Goal: Information Seeking & Learning: Learn about a topic

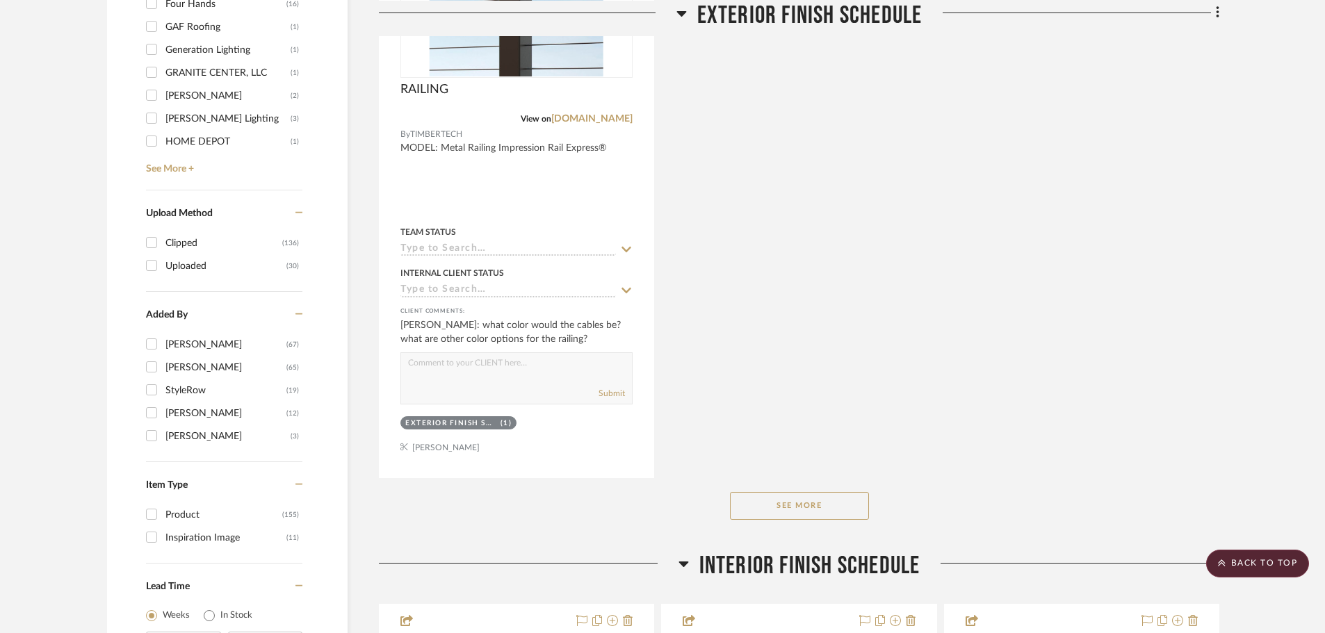
scroll to position [1807, 0]
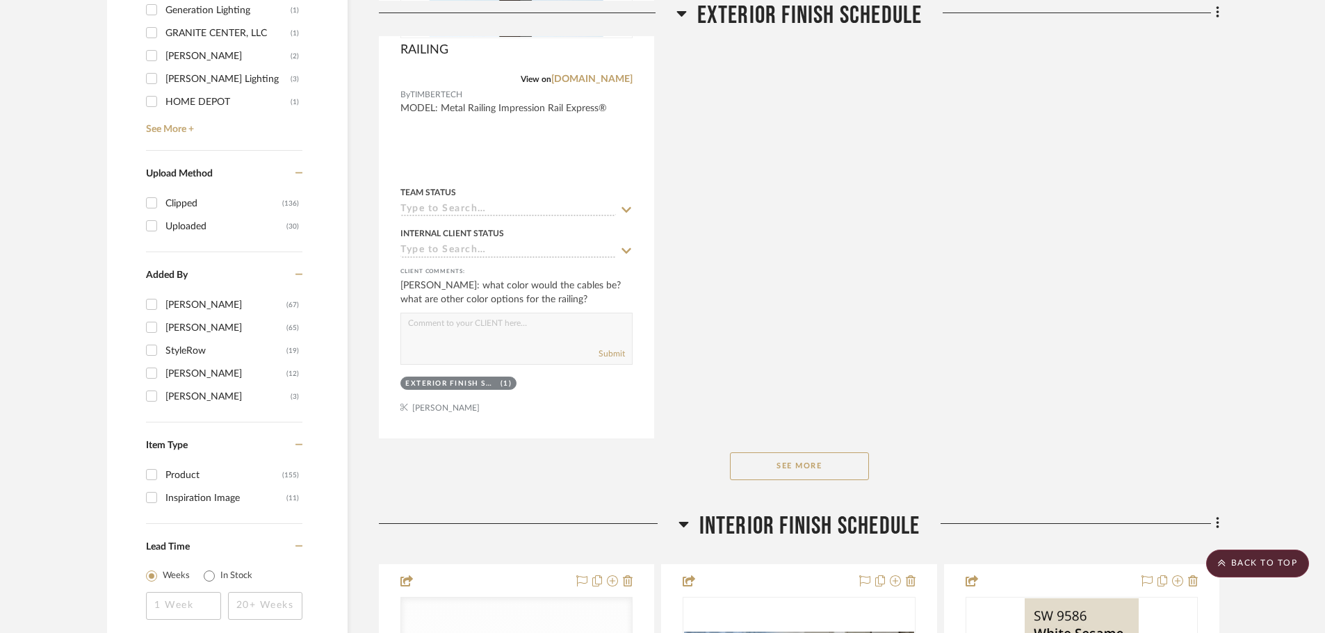
click at [821, 466] on button "See More" at bounding box center [799, 466] width 139 height 28
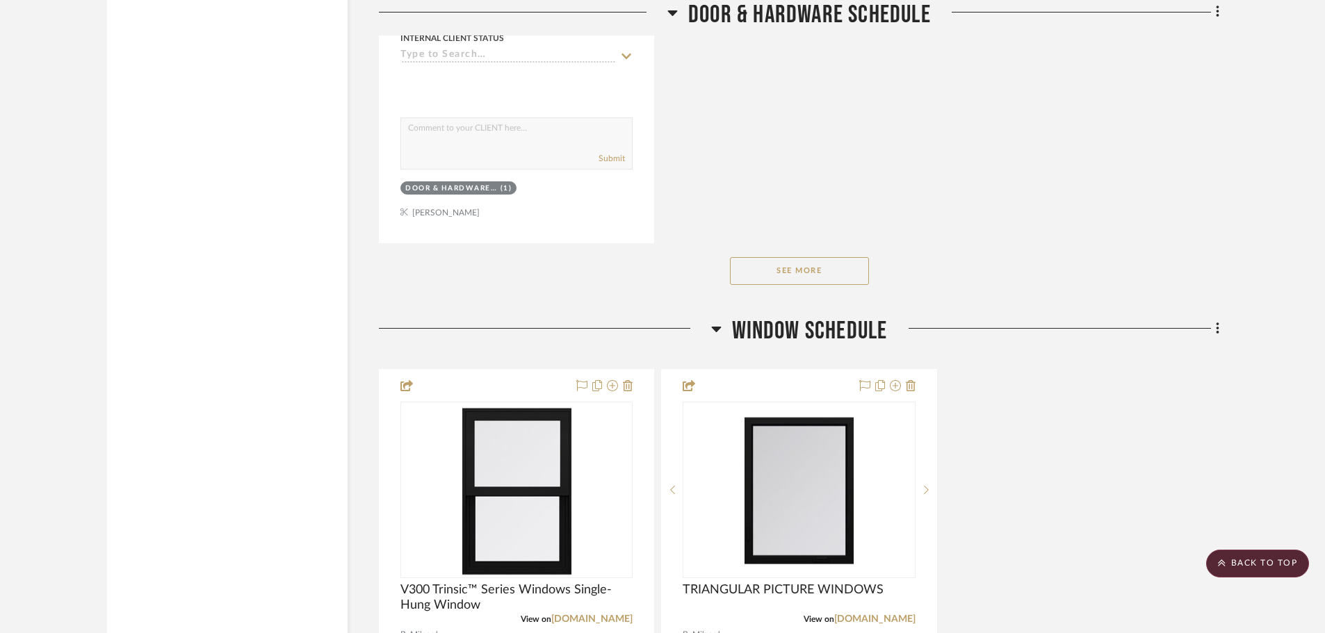
scroll to position [10565, 0]
click at [748, 265] on button "See More" at bounding box center [799, 270] width 139 height 28
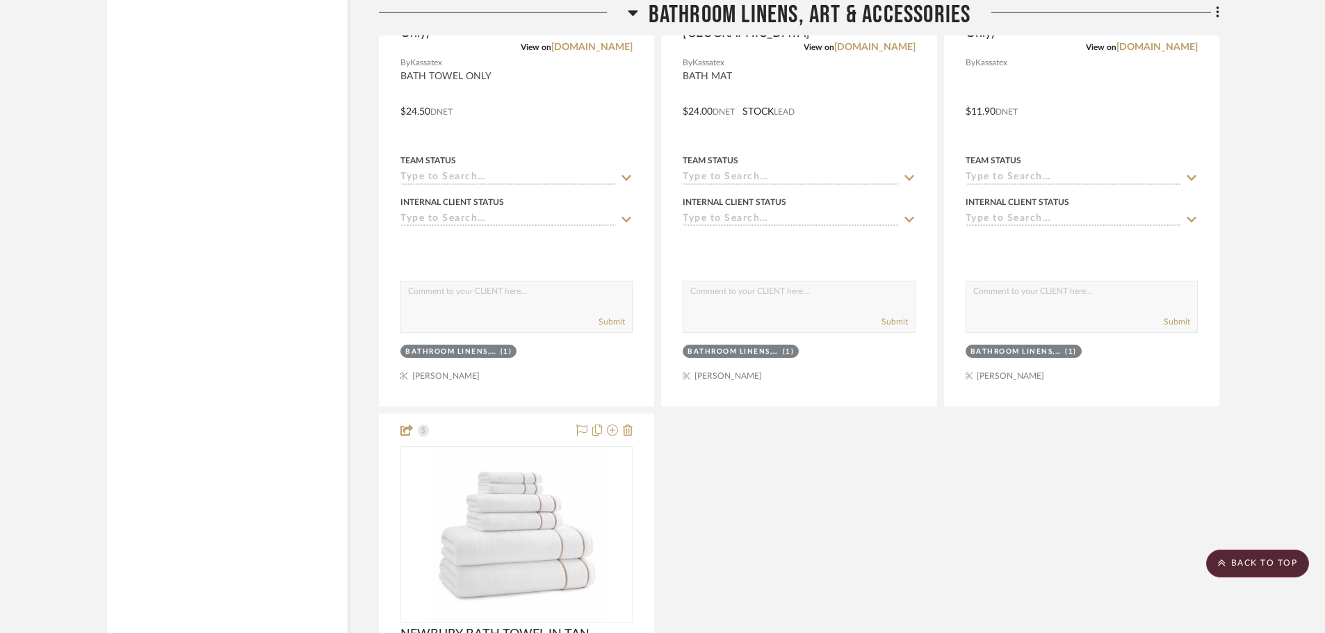
scroll to position [21131, 0]
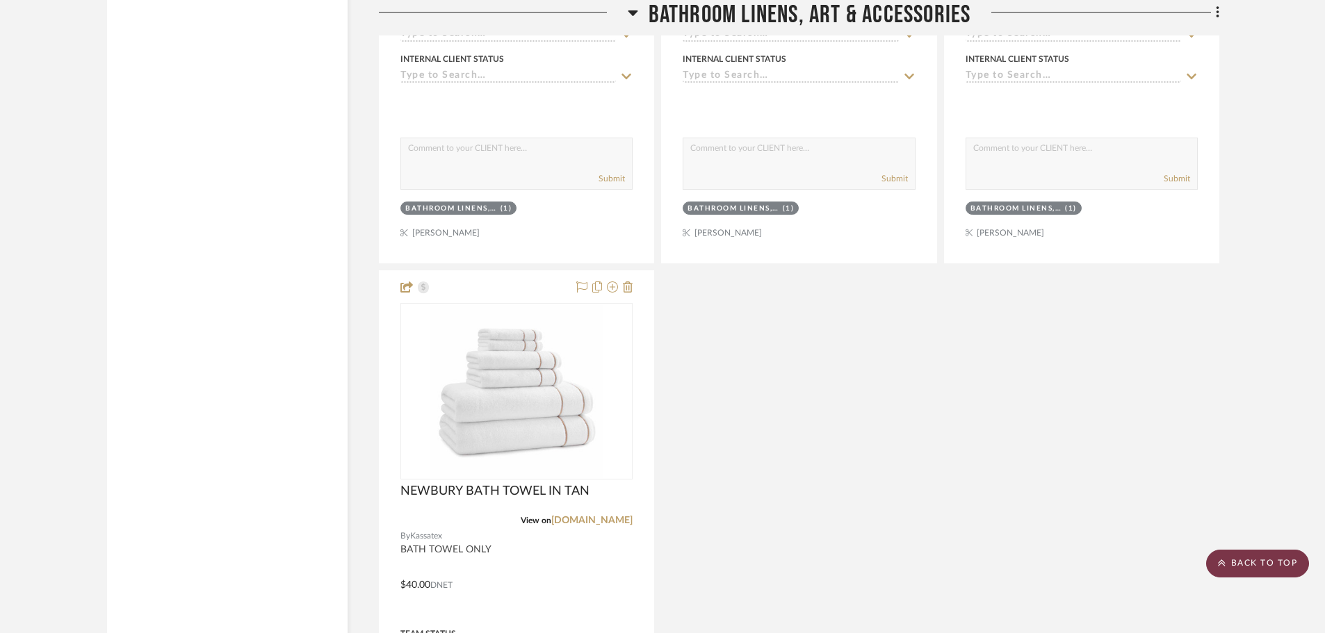
click at [1248, 572] on scroll-to-top-button "BACK TO TOP" at bounding box center [1257, 564] width 103 height 28
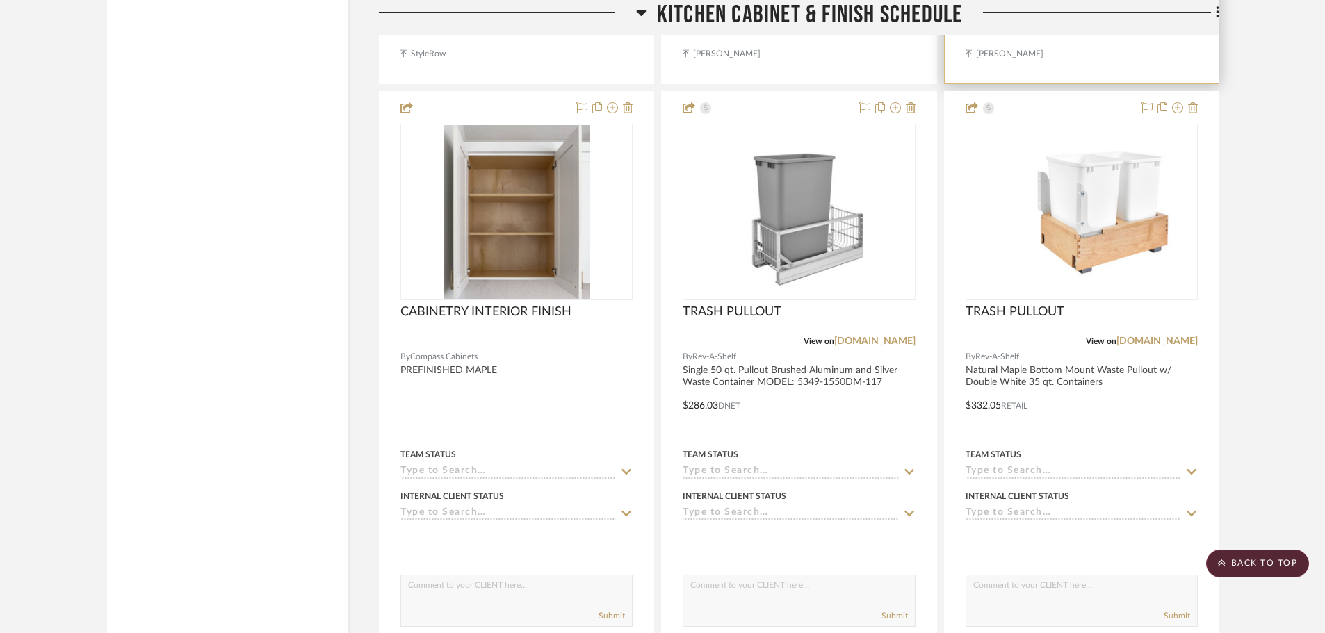
scroll to position [12164, 0]
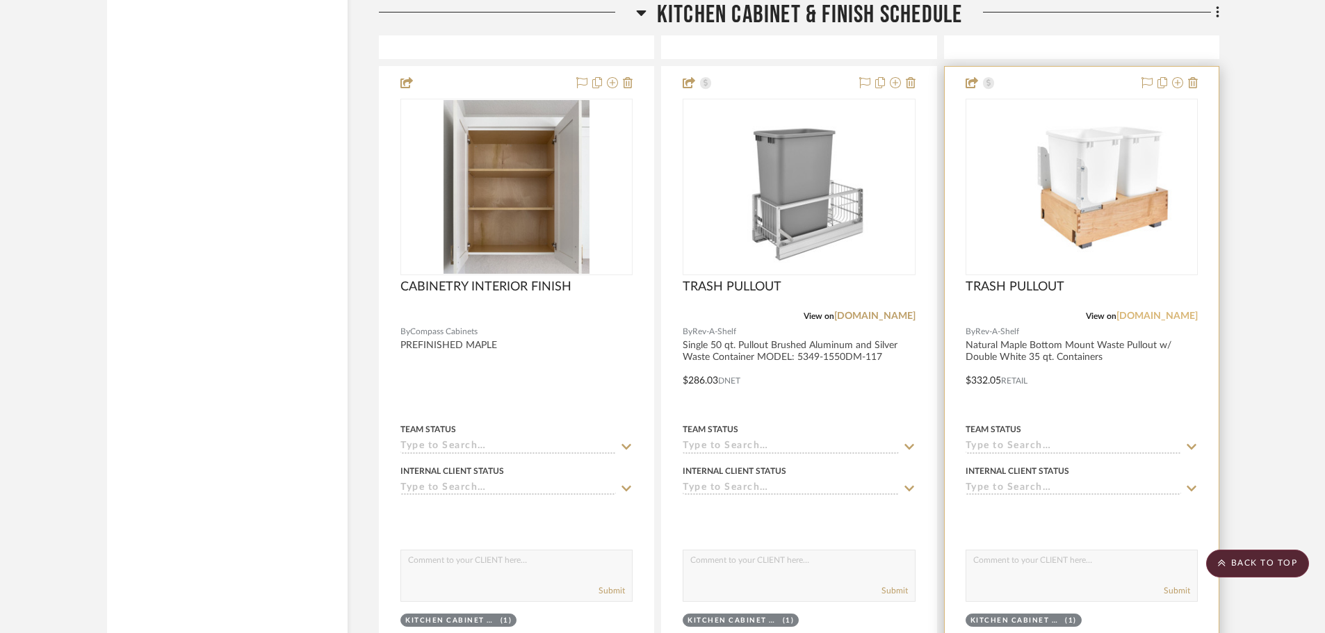
click at [1149, 317] on link "[DOMAIN_NAME]" at bounding box center [1156, 316] width 81 height 10
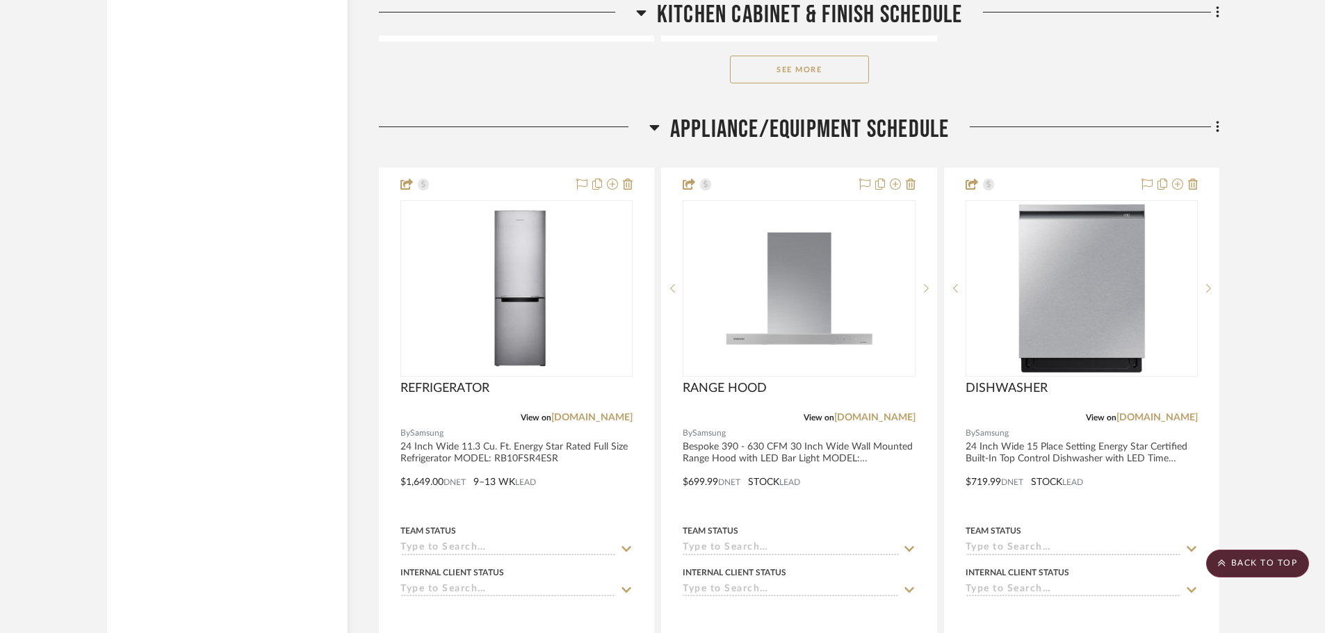
scroll to position [13415, 0]
click at [776, 65] on button "See More" at bounding box center [799, 69] width 139 height 28
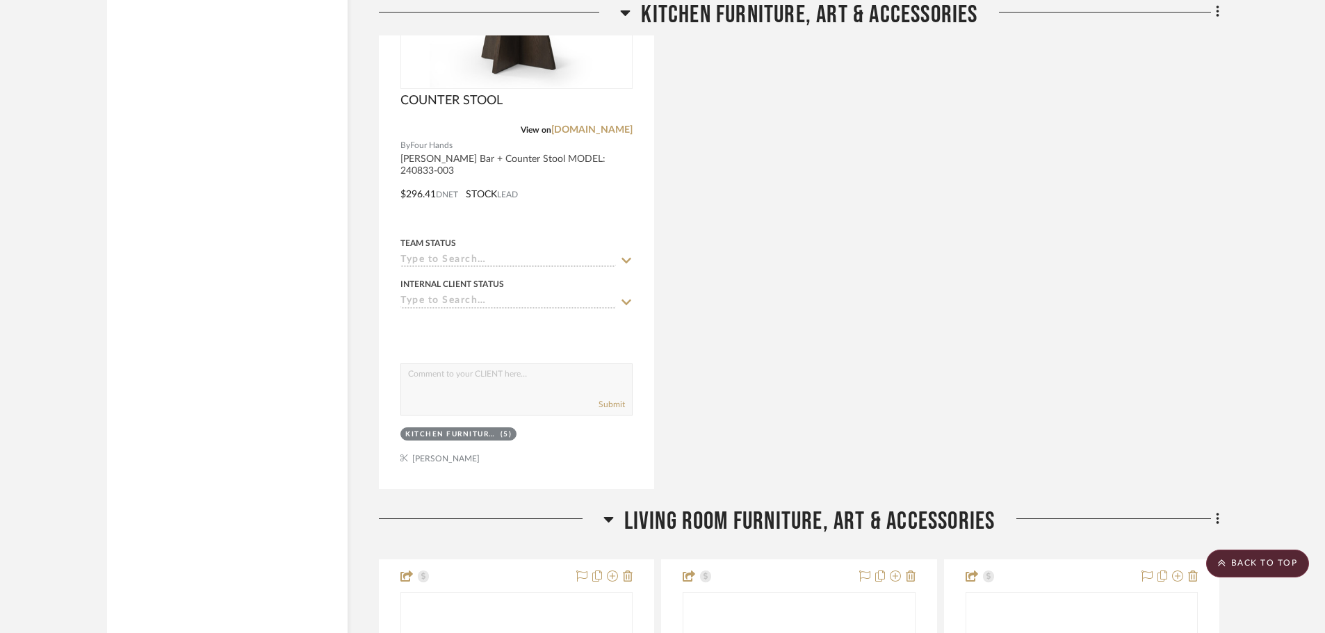
scroll to position [21826, 0]
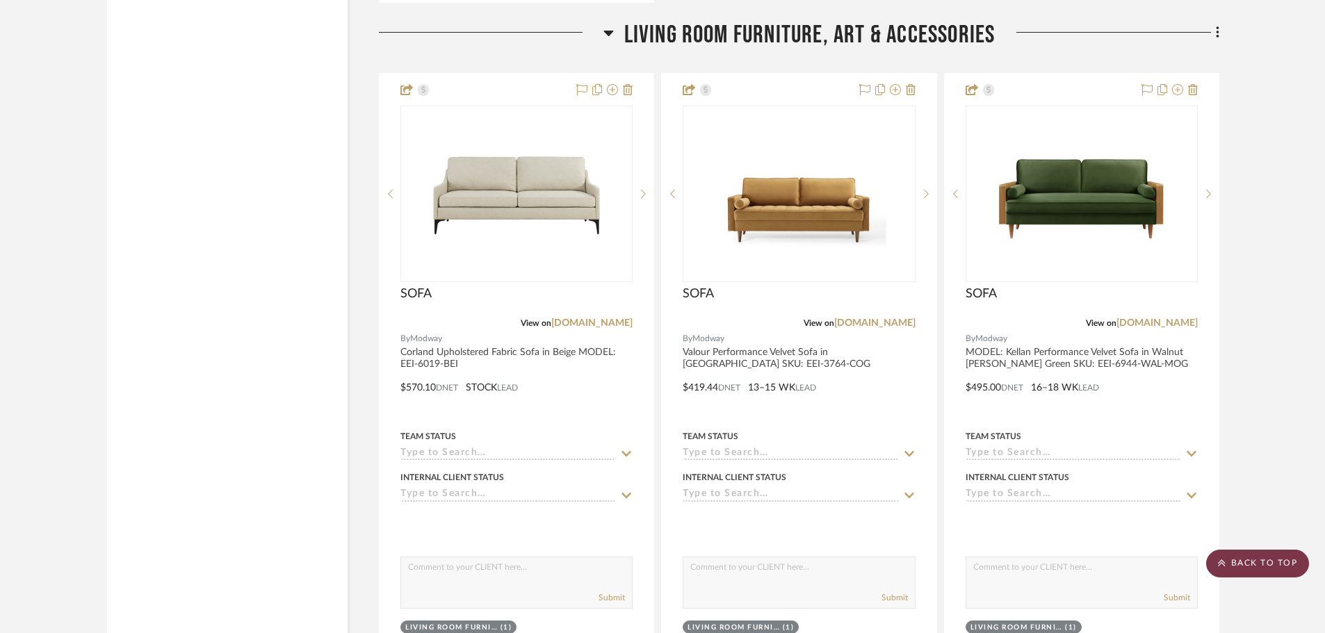
click at [1278, 566] on scroll-to-top-button "BACK TO TOP" at bounding box center [1257, 564] width 103 height 28
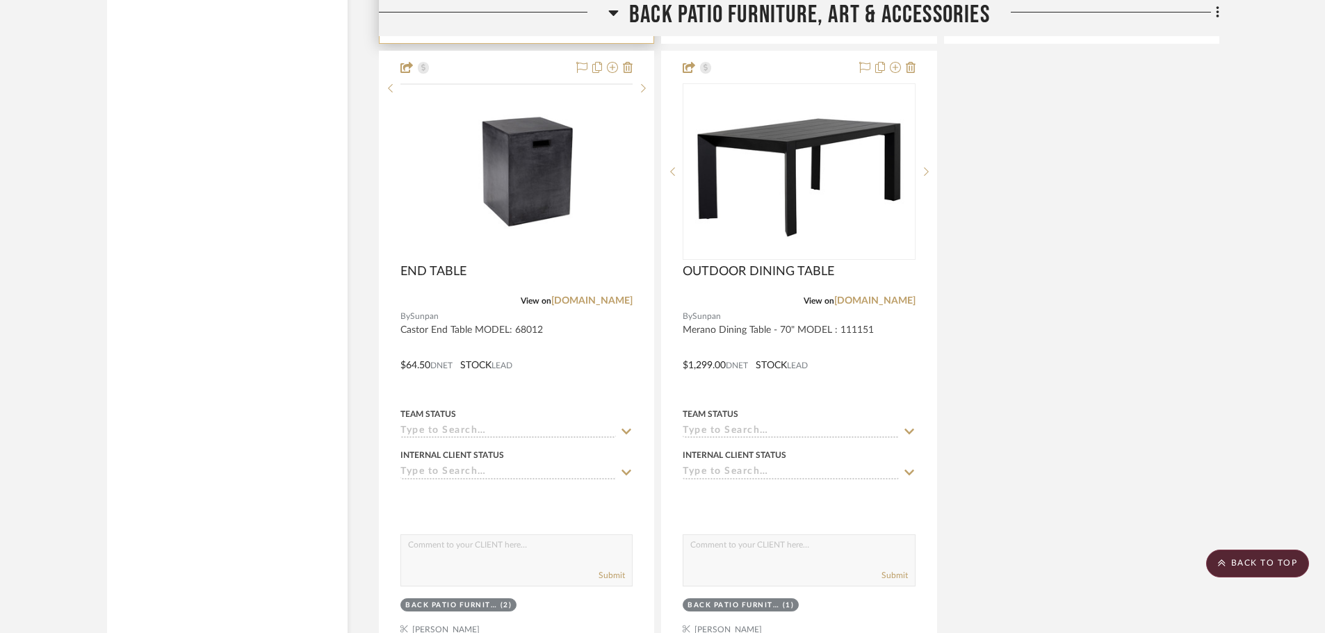
scroll to position [28662, 0]
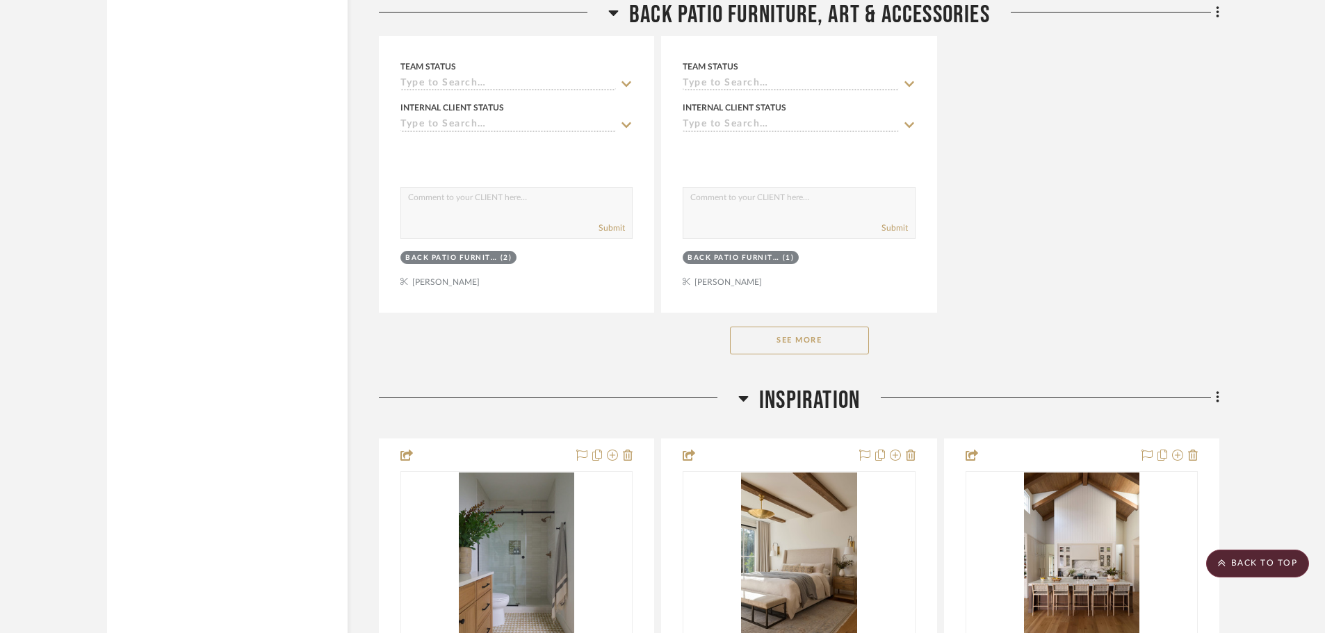
click at [830, 341] on button "See More" at bounding box center [799, 341] width 139 height 28
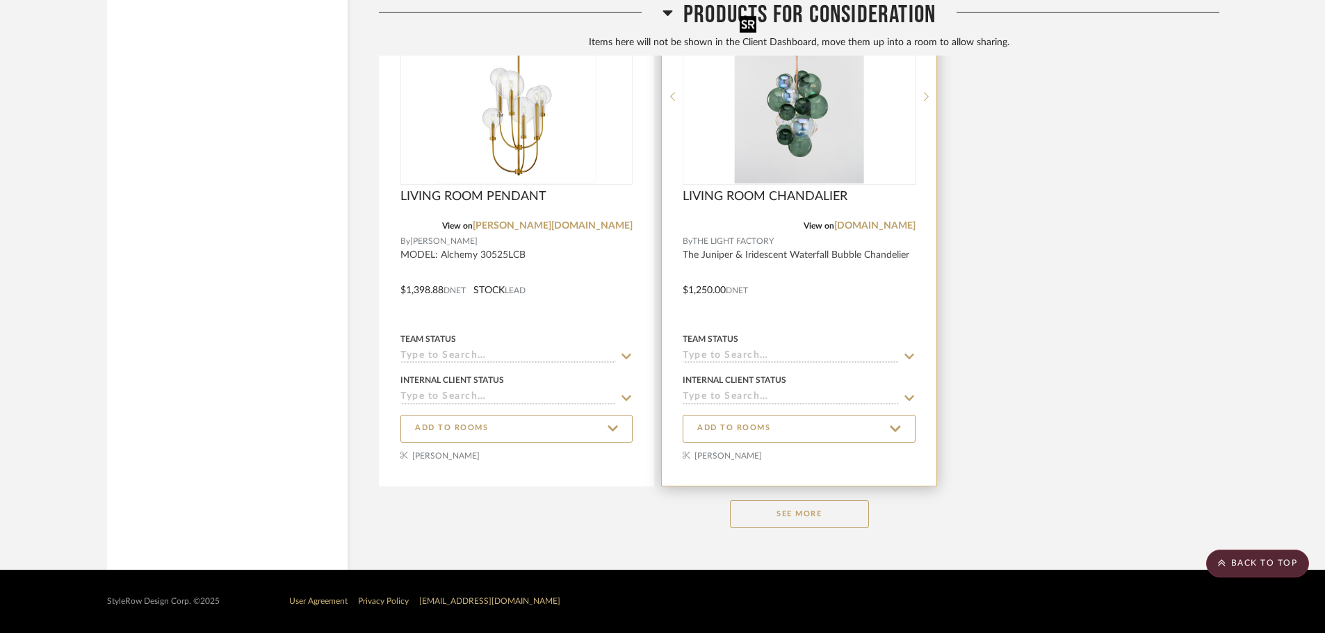
scroll to position [32775, 0]
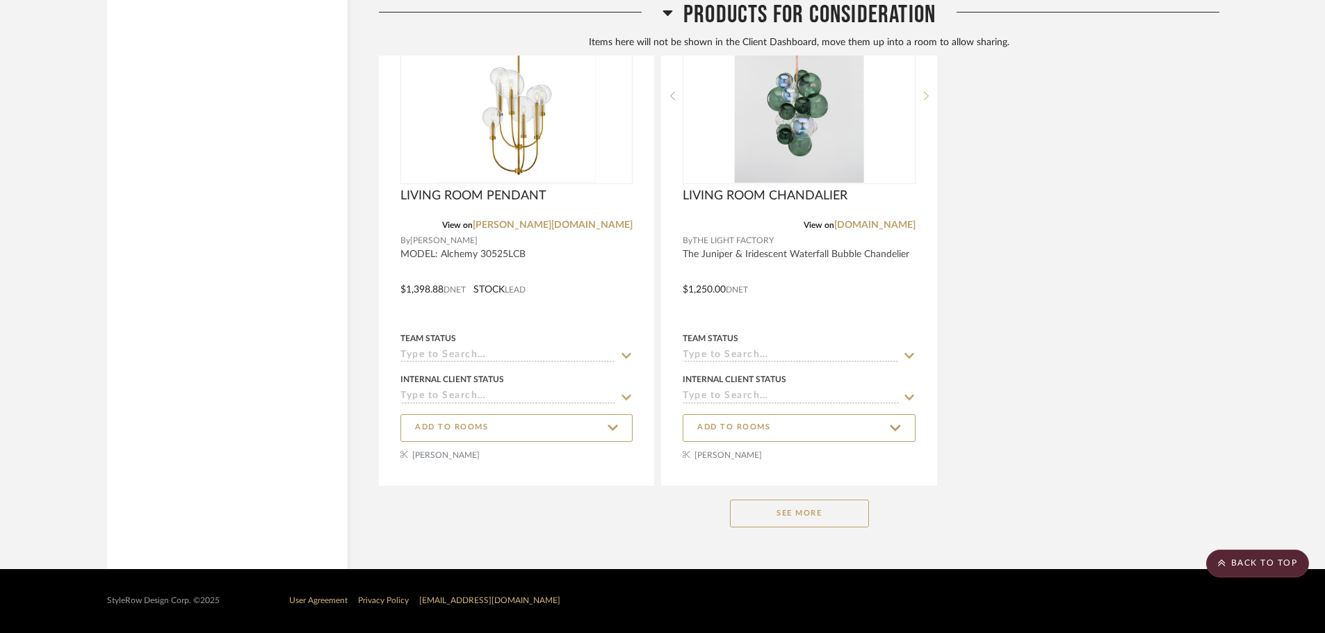
click at [851, 507] on button "See More" at bounding box center [799, 514] width 139 height 28
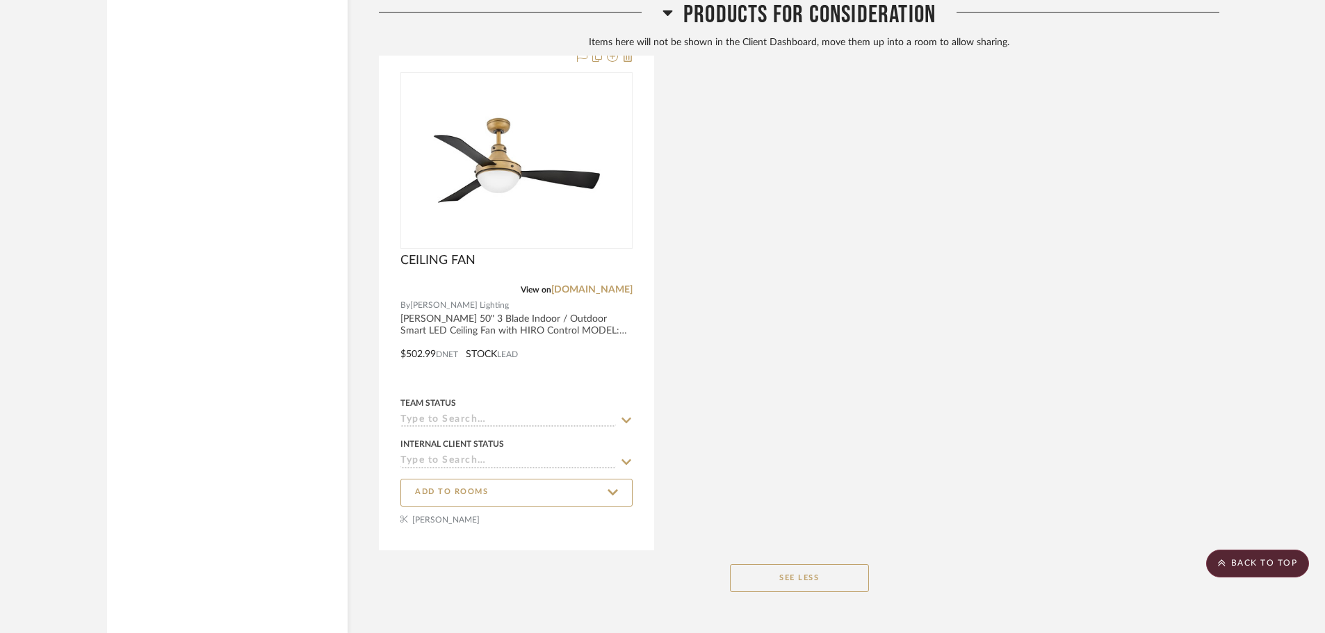
scroll to position [33293, 0]
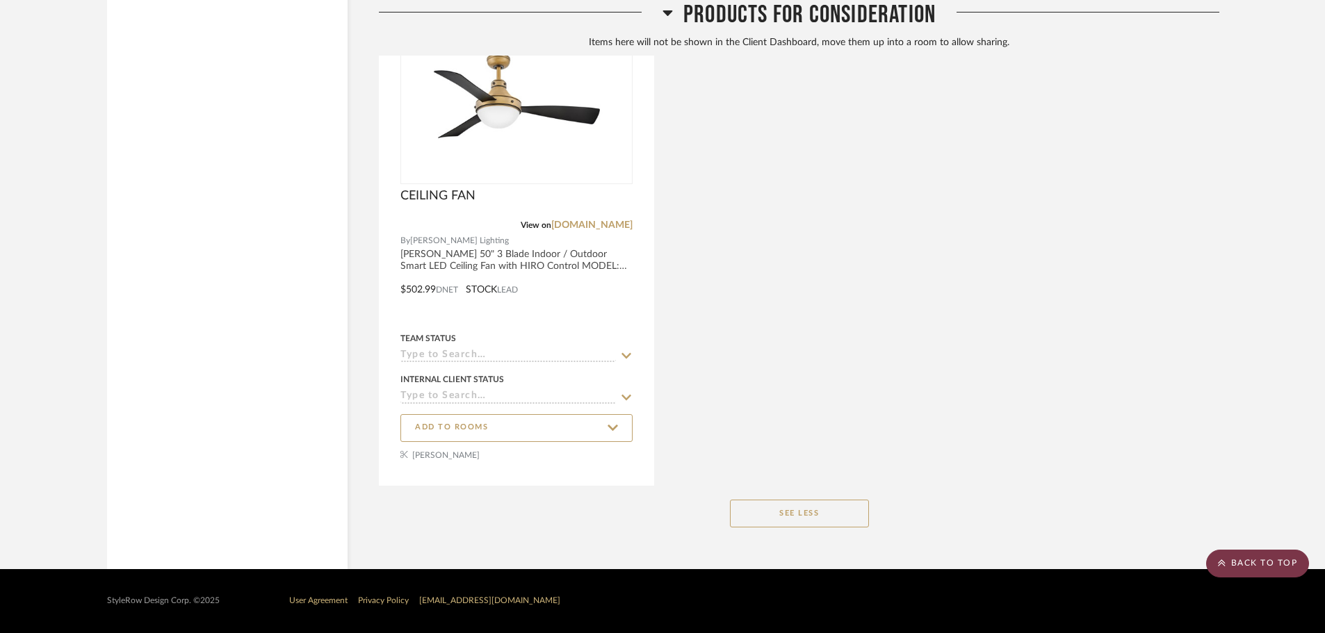
click at [1266, 564] on scroll-to-top-button "BACK TO TOP" at bounding box center [1257, 564] width 103 height 28
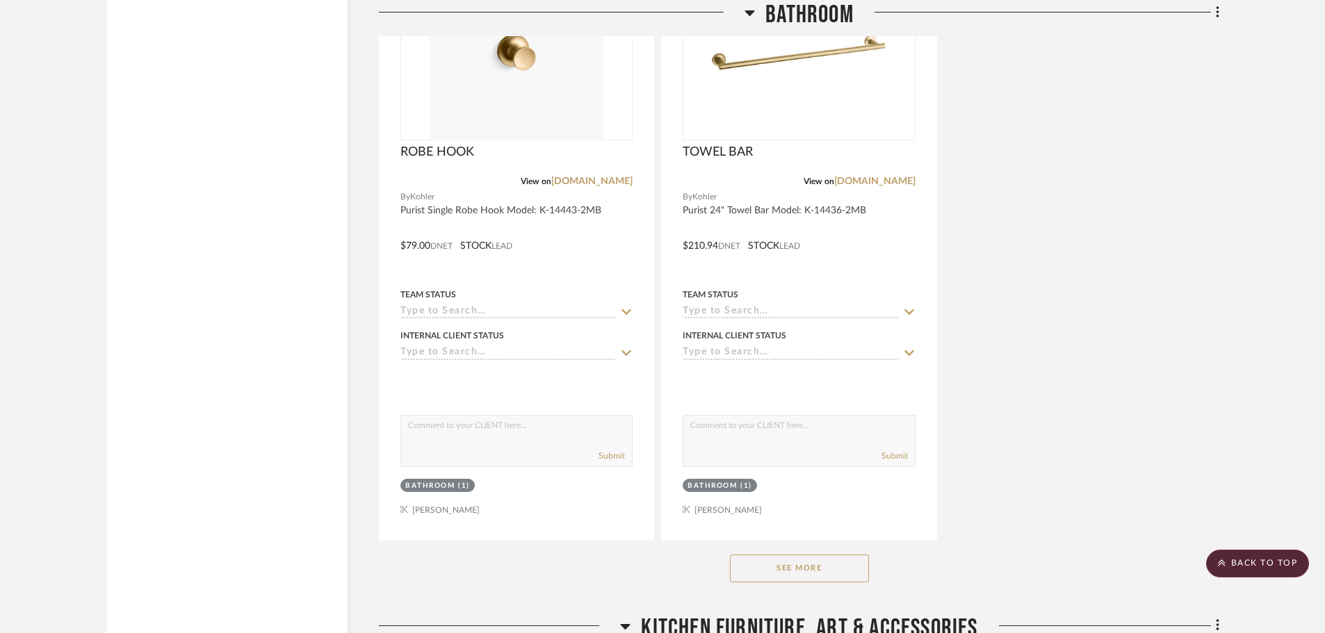
scroll to position [19949, 0]
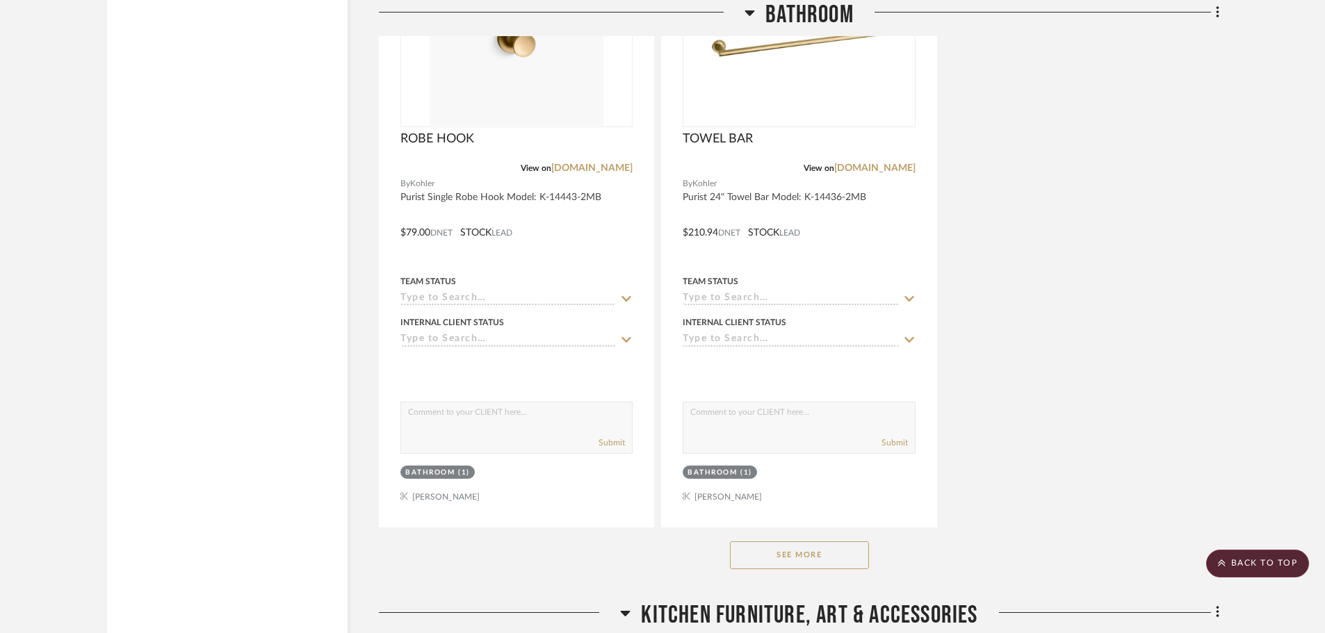
click at [842, 571] on div "See More" at bounding box center [799, 556] width 840 height 56
click at [847, 564] on button "See More" at bounding box center [799, 555] width 139 height 28
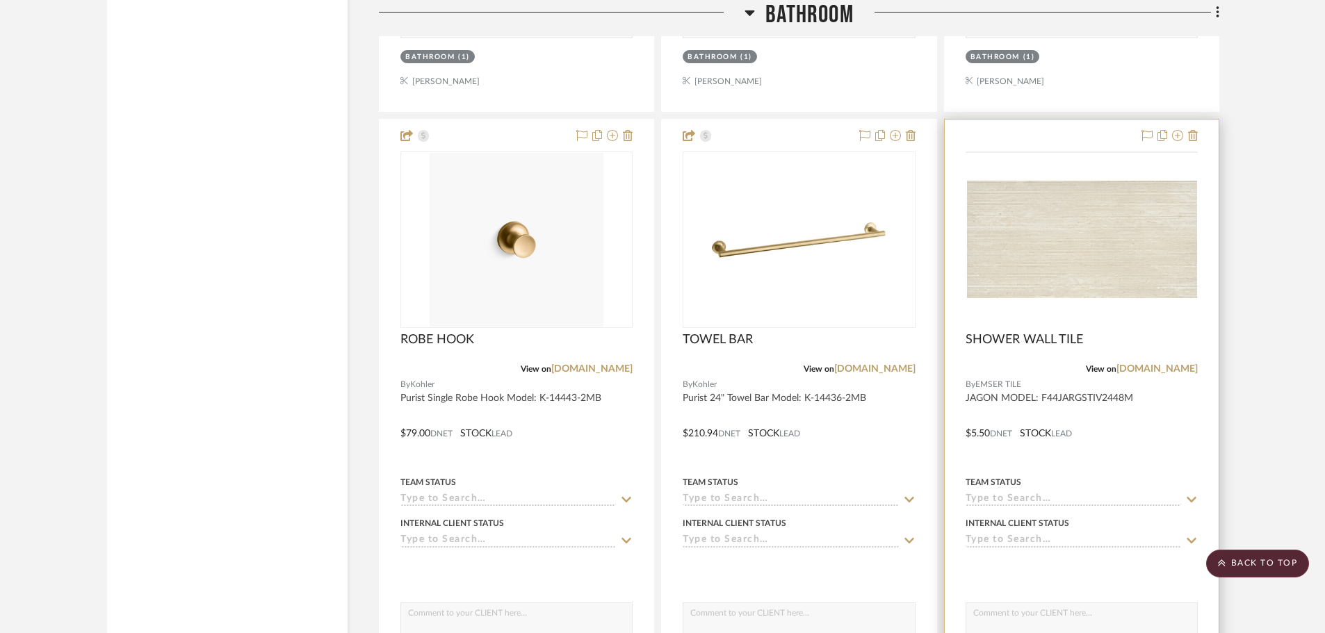
scroll to position [19740, 0]
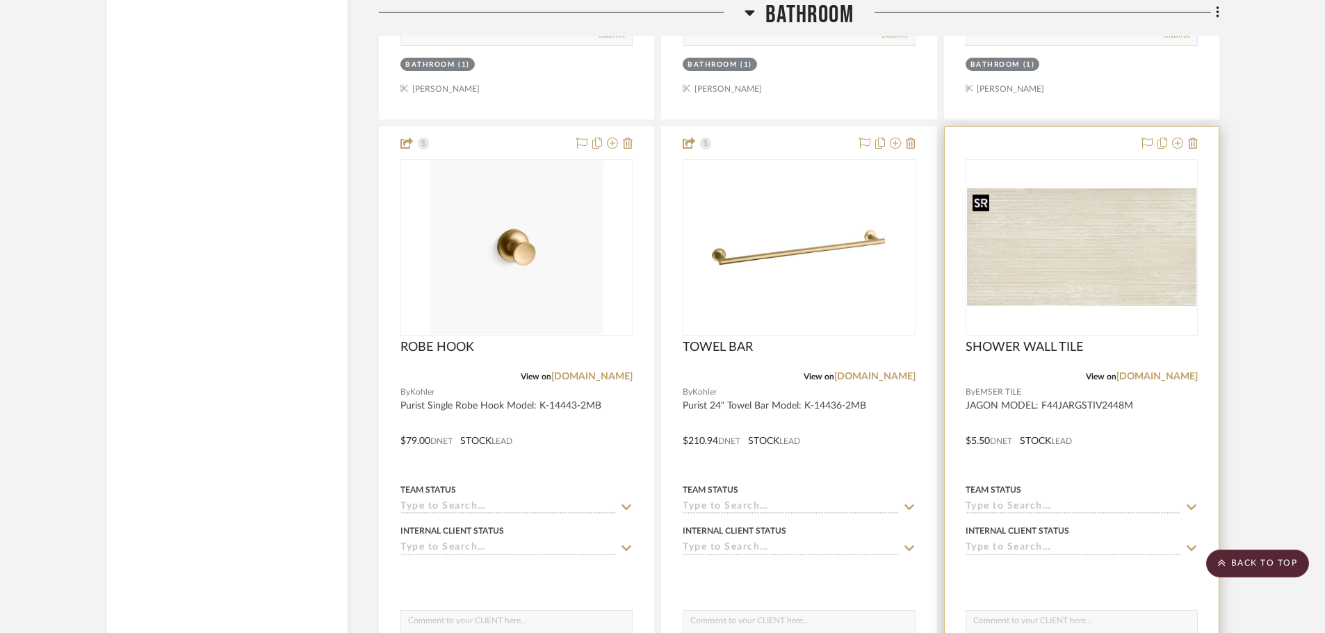
click at [0, 0] on img at bounding box center [0, 0] width 0 height 0
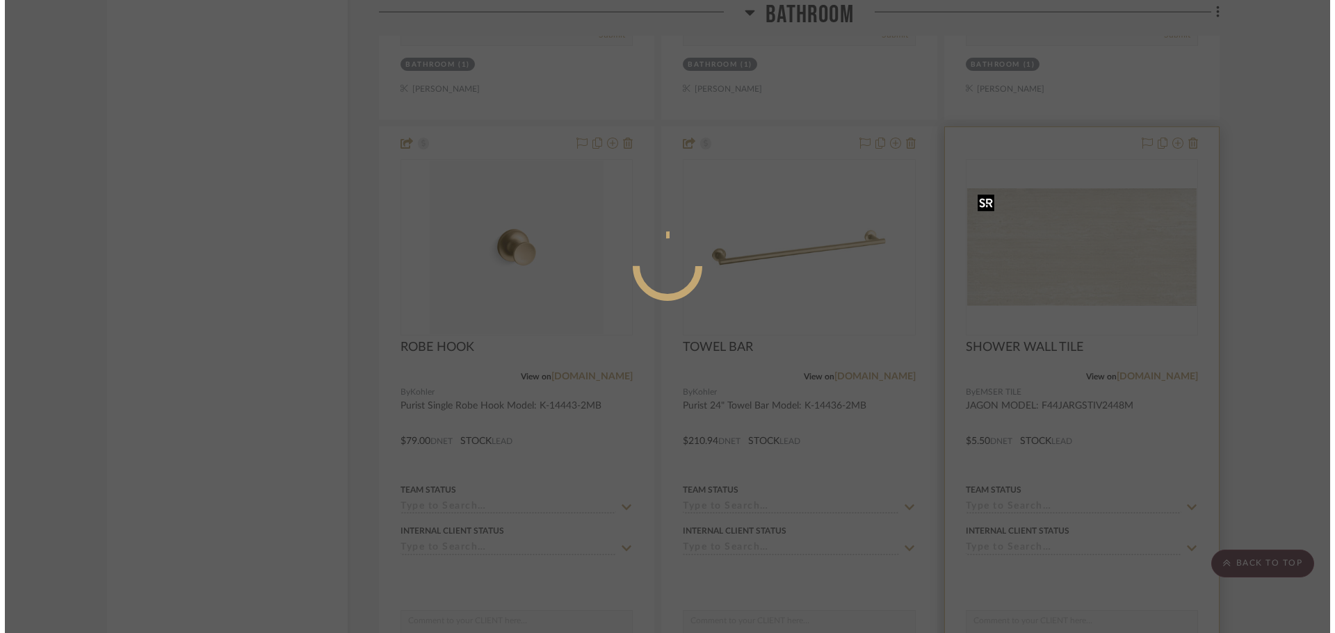
scroll to position [0, 0]
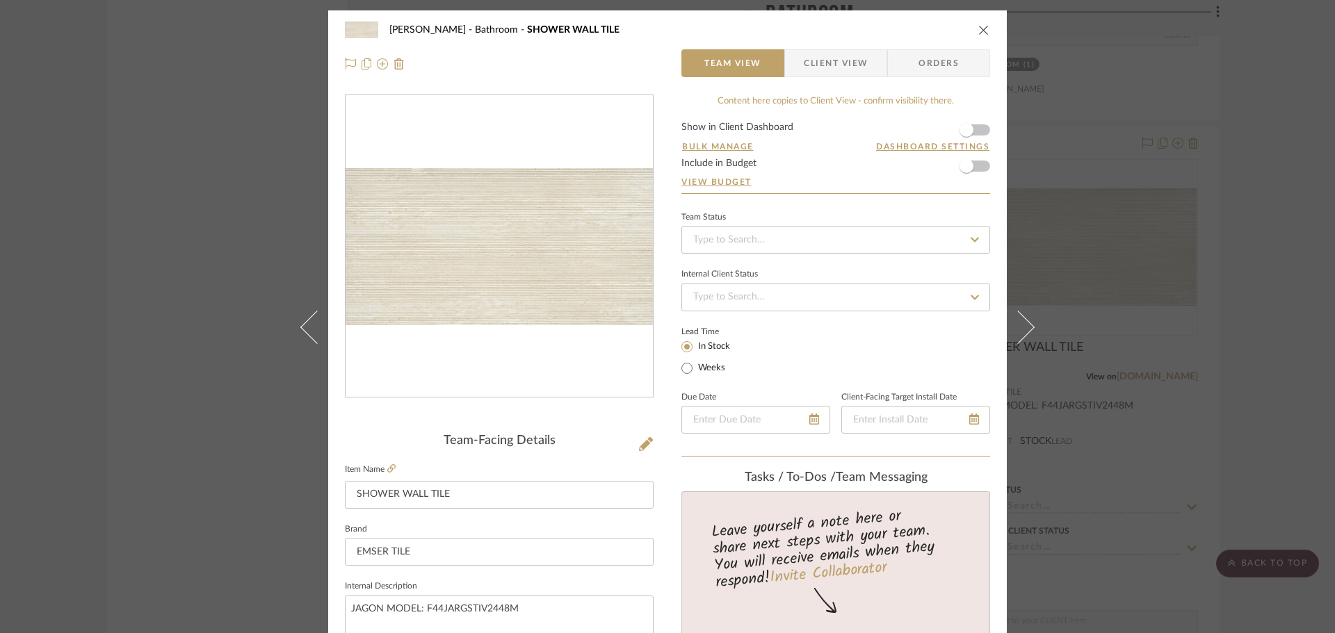
click at [858, 65] on span "Client View" at bounding box center [836, 63] width 64 height 28
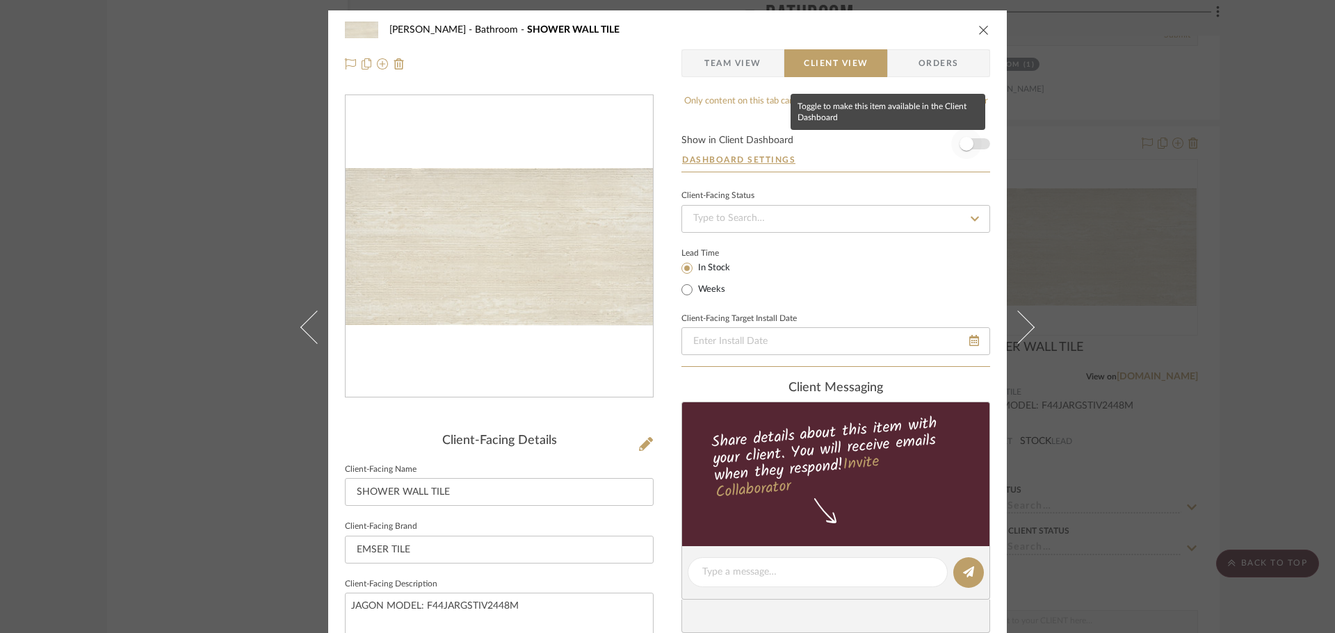
click at [961, 148] on span "button" at bounding box center [966, 144] width 14 height 14
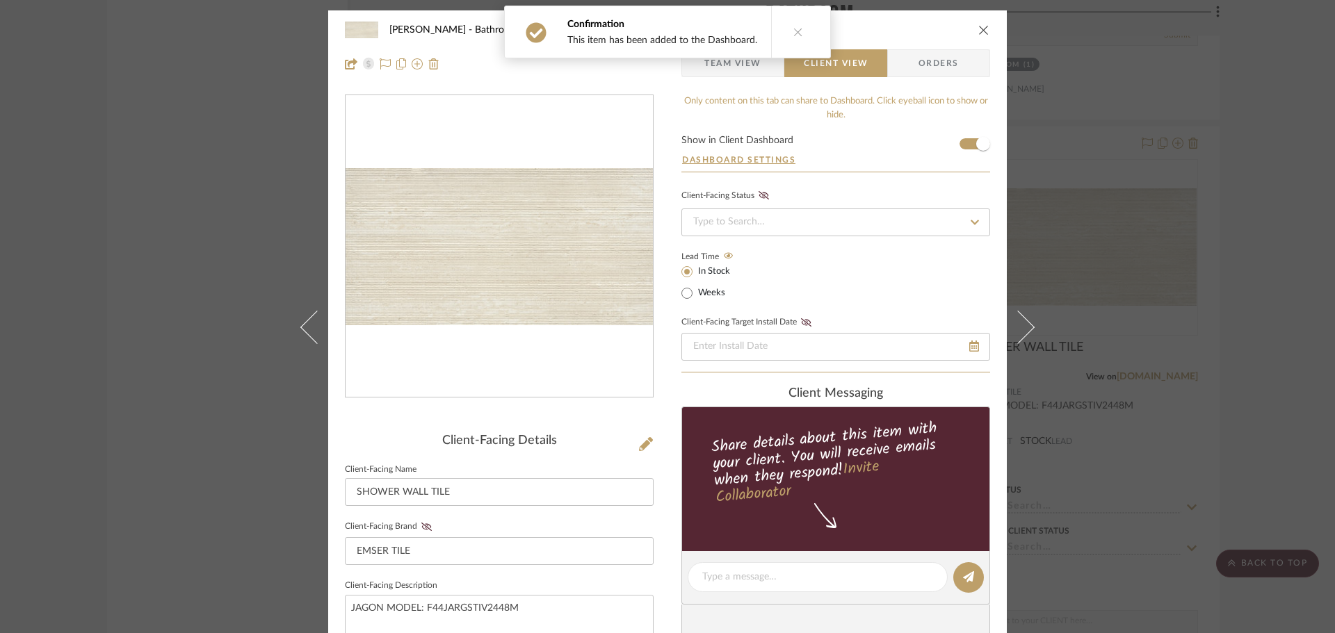
click at [981, 30] on icon "close" at bounding box center [983, 29] width 11 height 11
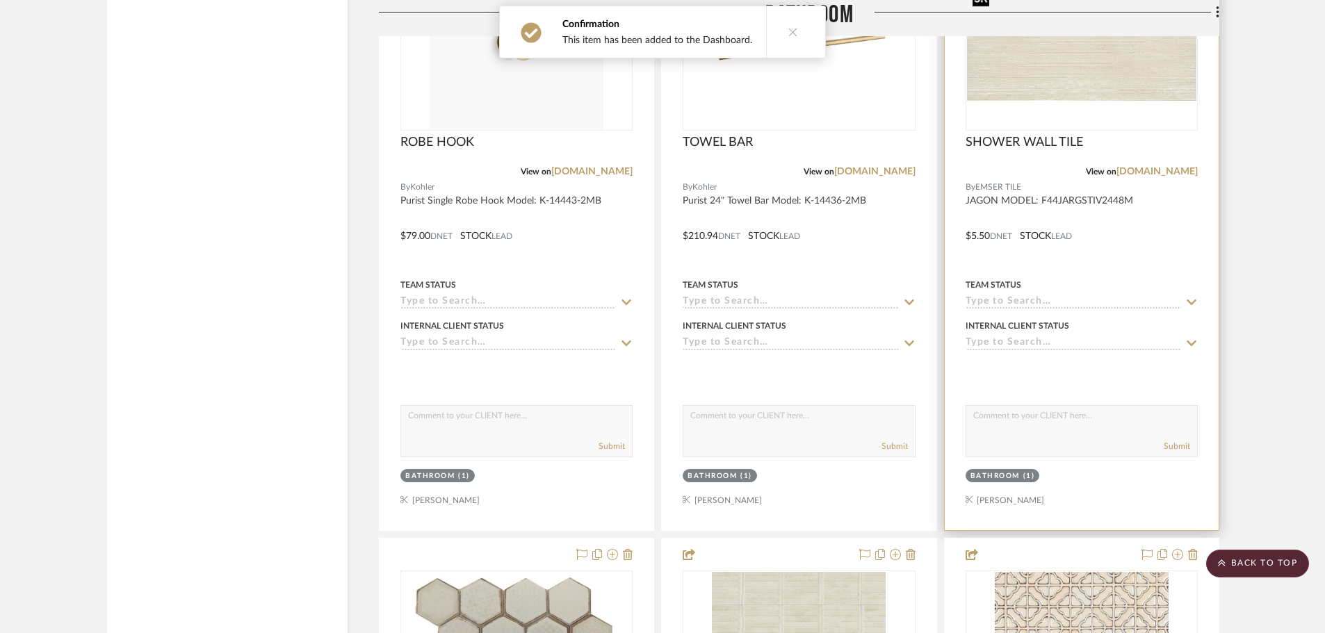
scroll to position [20157, 0]
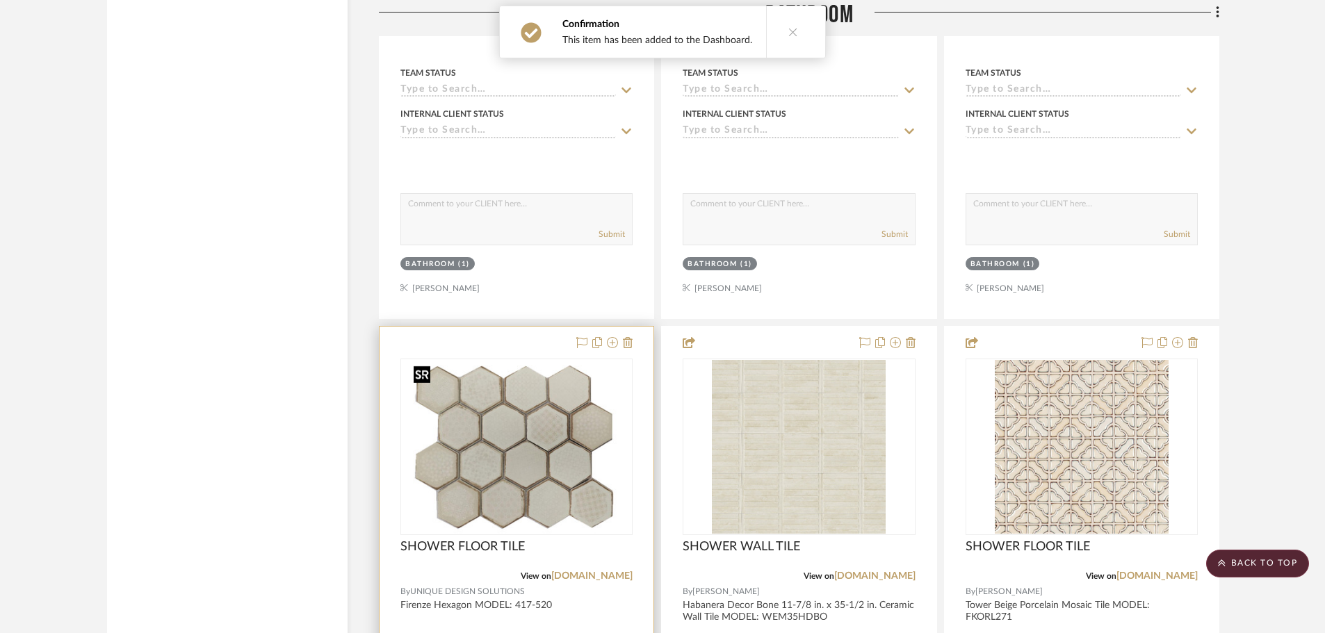
click at [0, 0] on img at bounding box center [0, 0] width 0 height 0
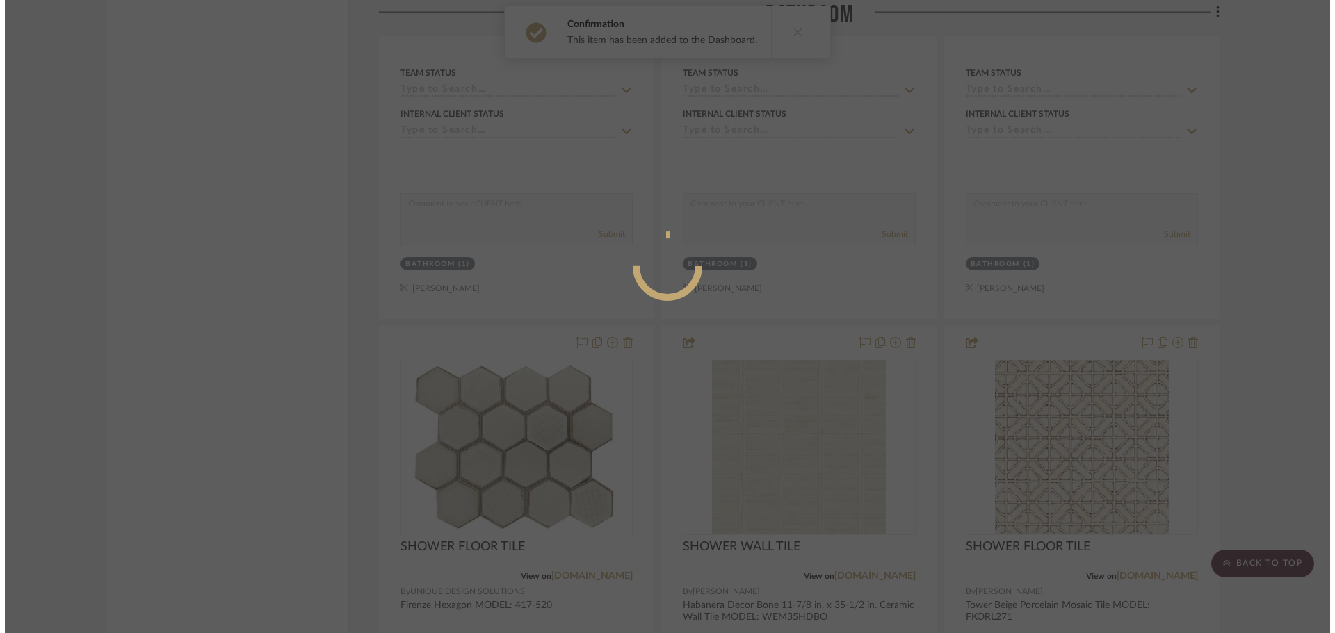
scroll to position [0, 0]
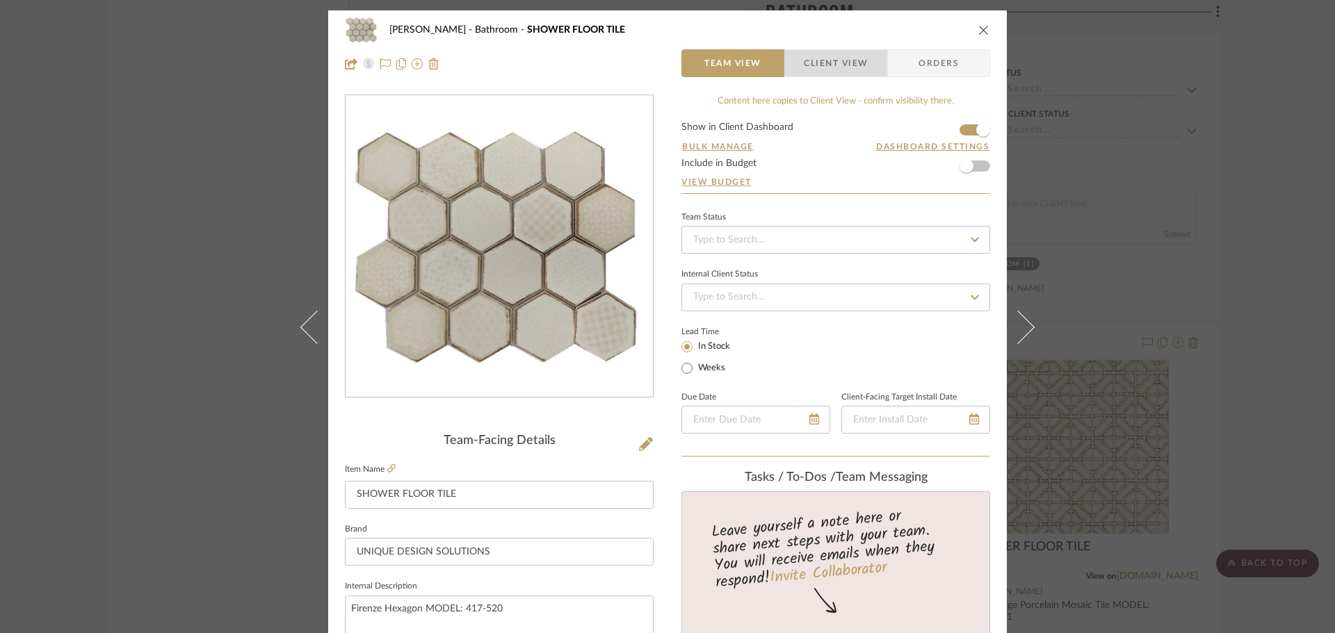
click at [870, 69] on span "Client View" at bounding box center [835, 63] width 101 height 28
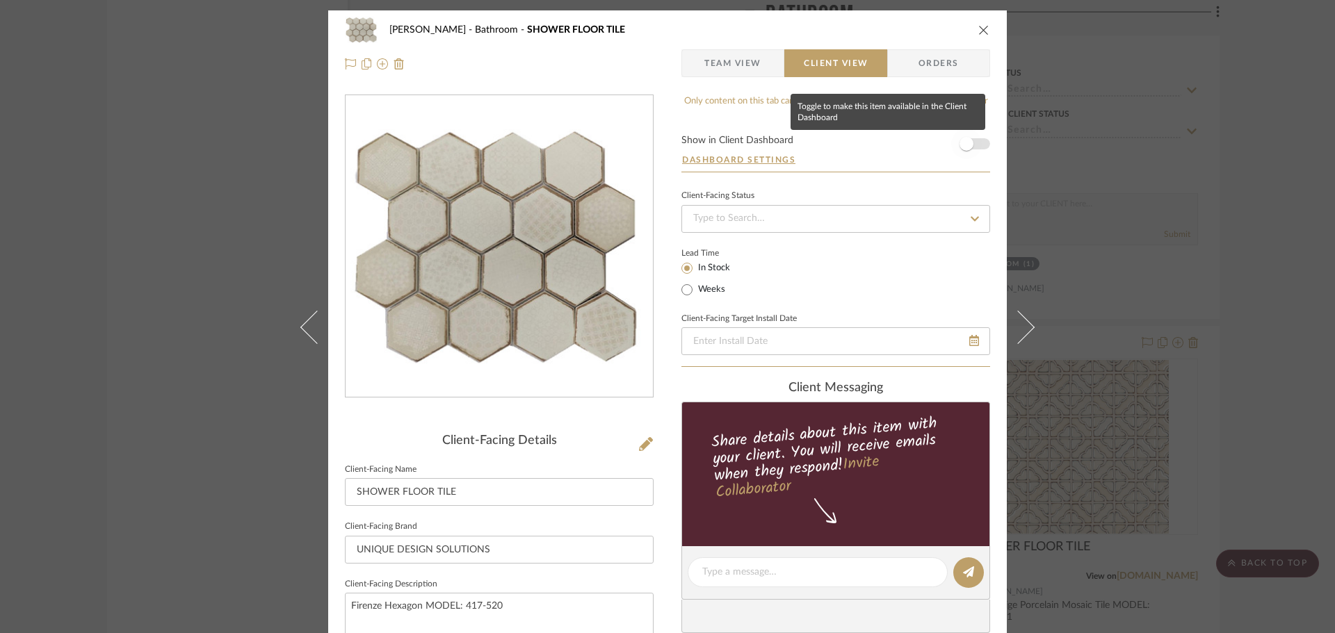
click at [966, 145] on span "button" at bounding box center [966, 144] width 14 height 14
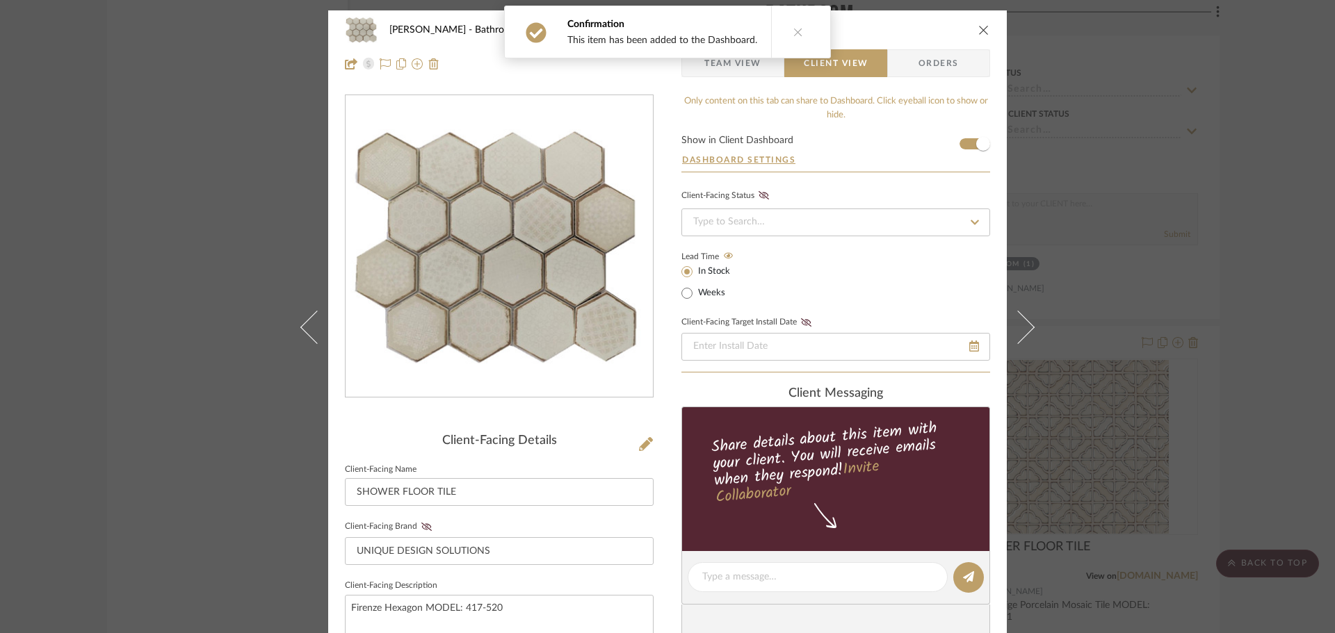
click at [978, 30] on icon "close" at bounding box center [983, 29] width 11 height 11
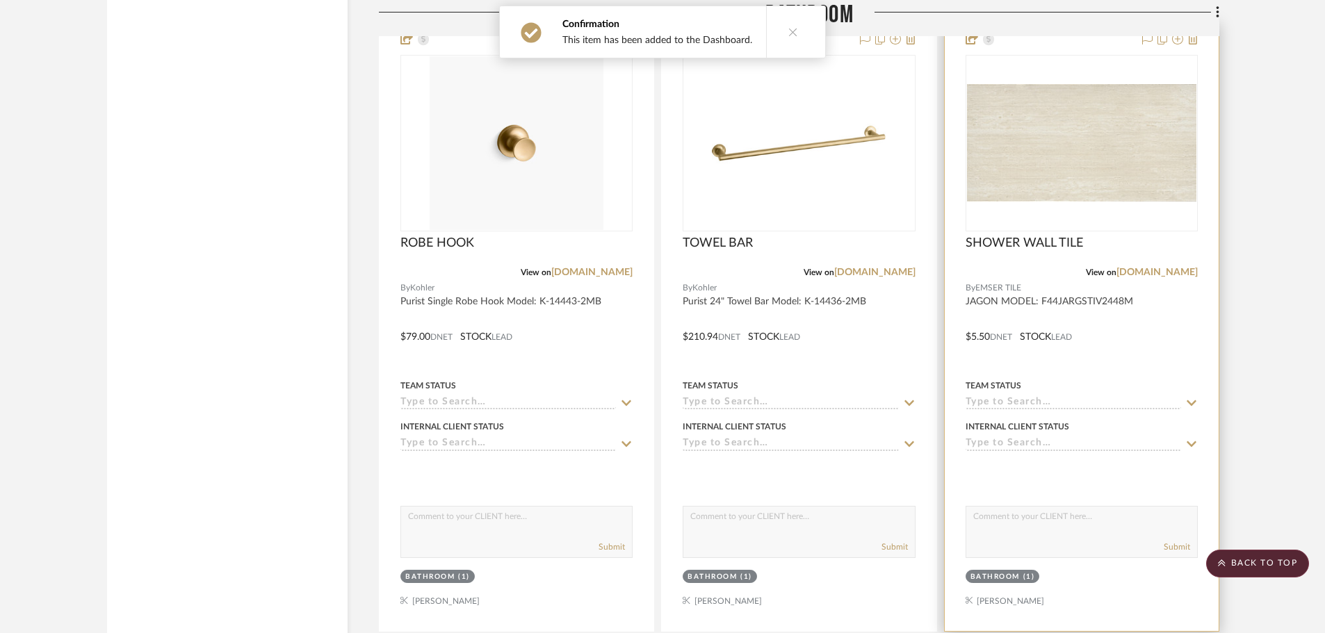
scroll to position [19810, 0]
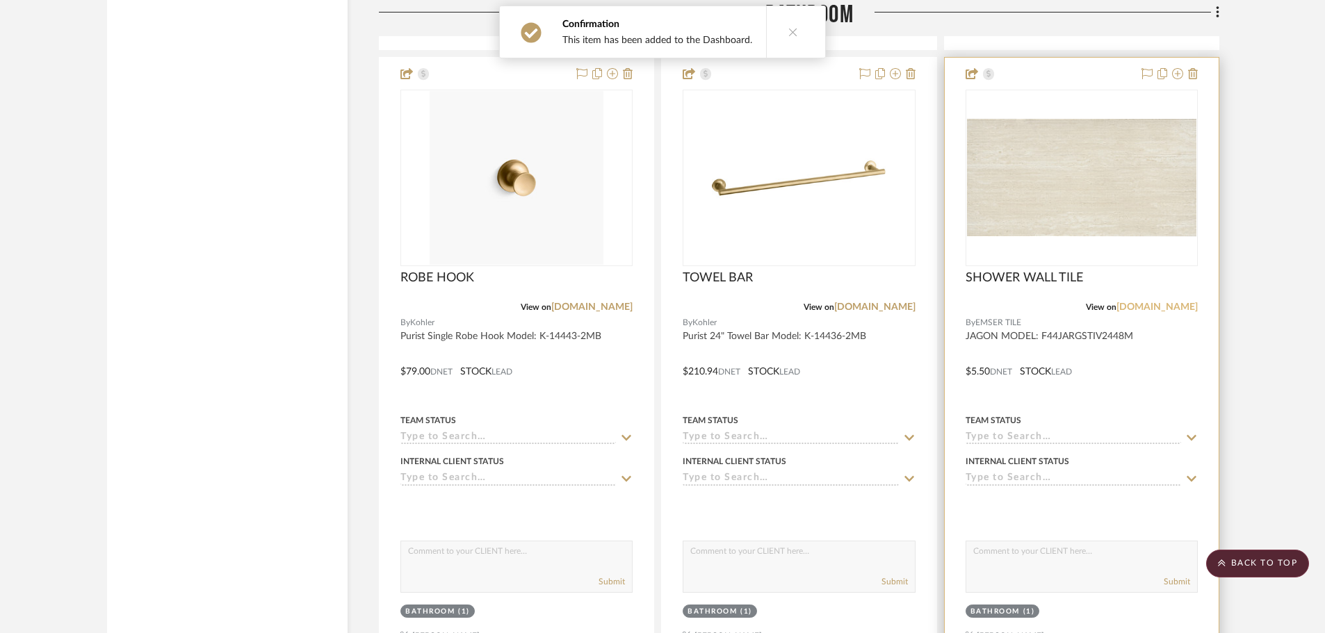
click at [1168, 309] on link "[DOMAIN_NAME]" at bounding box center [1156, 307] width 81 height 10
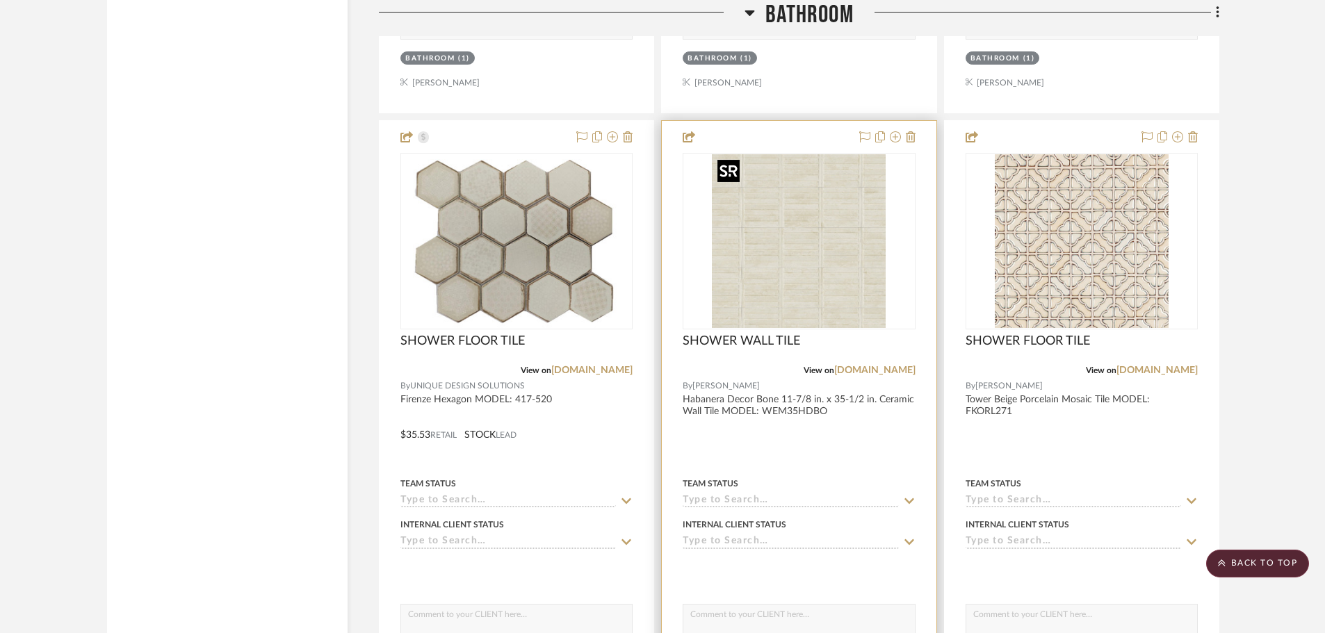
scroll to position [20366, 0]
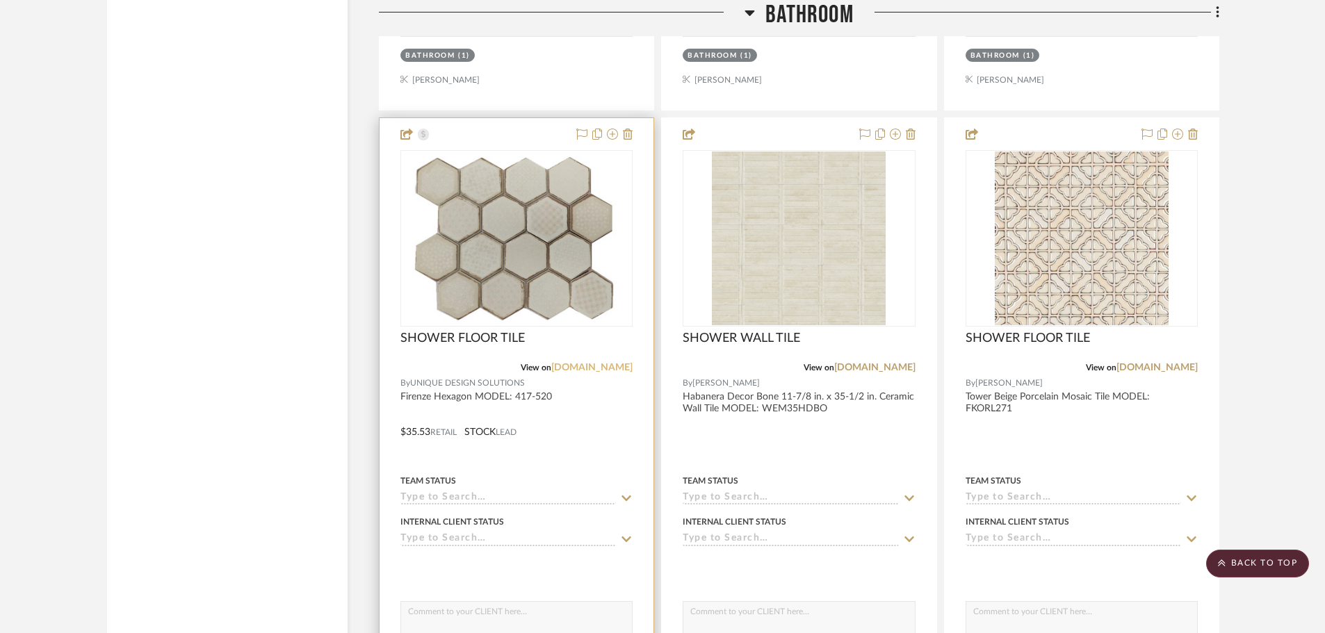
click at [574, 372] on link "[DOMAIN_NAME]" at bounding box center [591, 368] width 81 height 10
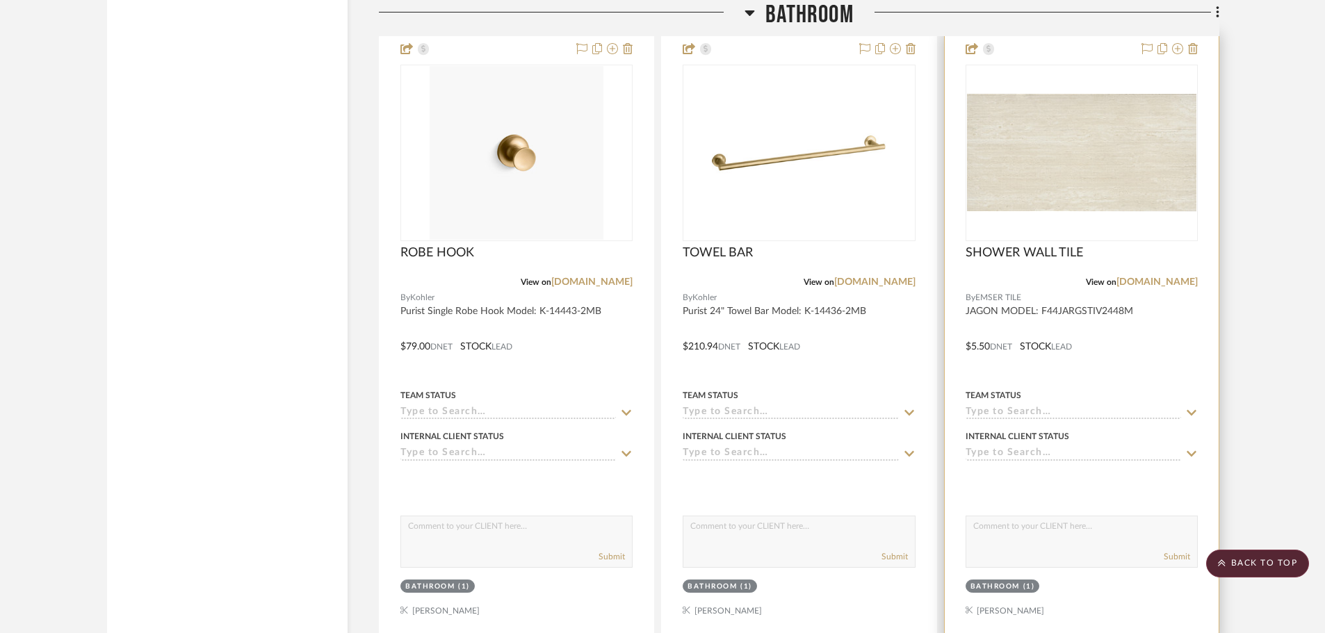
scroll to position [19810, 0]
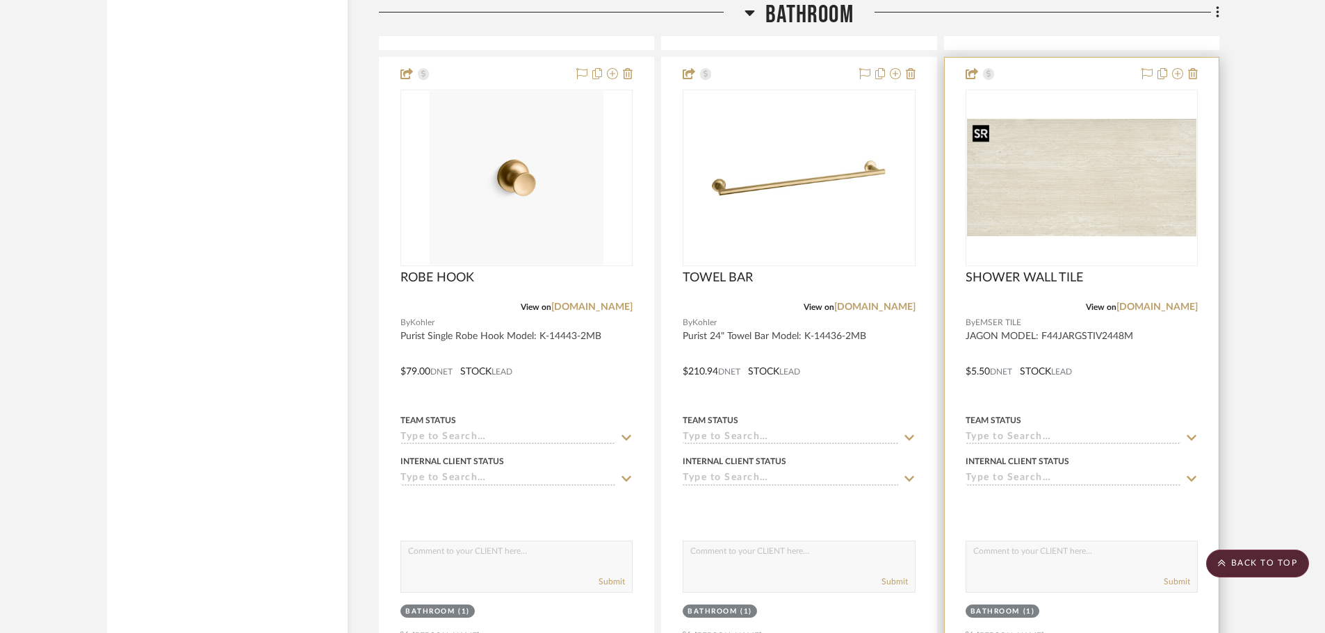
click at [1072, 184] on img "0" at bounding box center [1081, 177] width 229 height 117
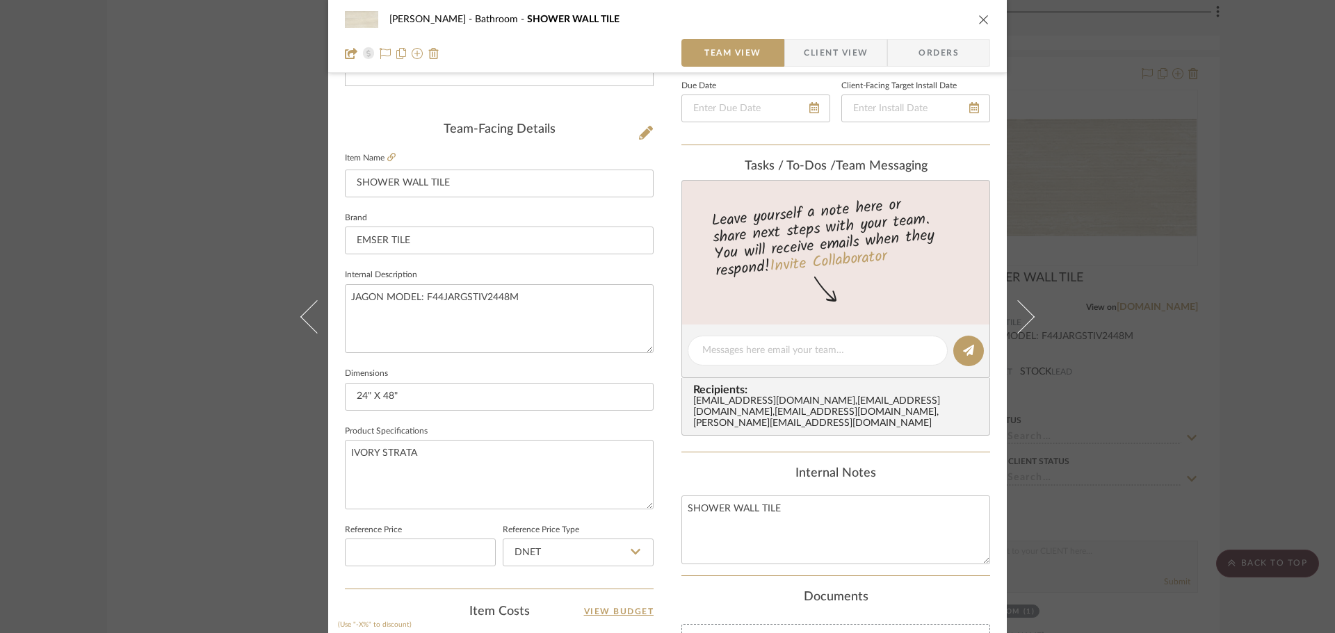
scroll to position [417, 0]
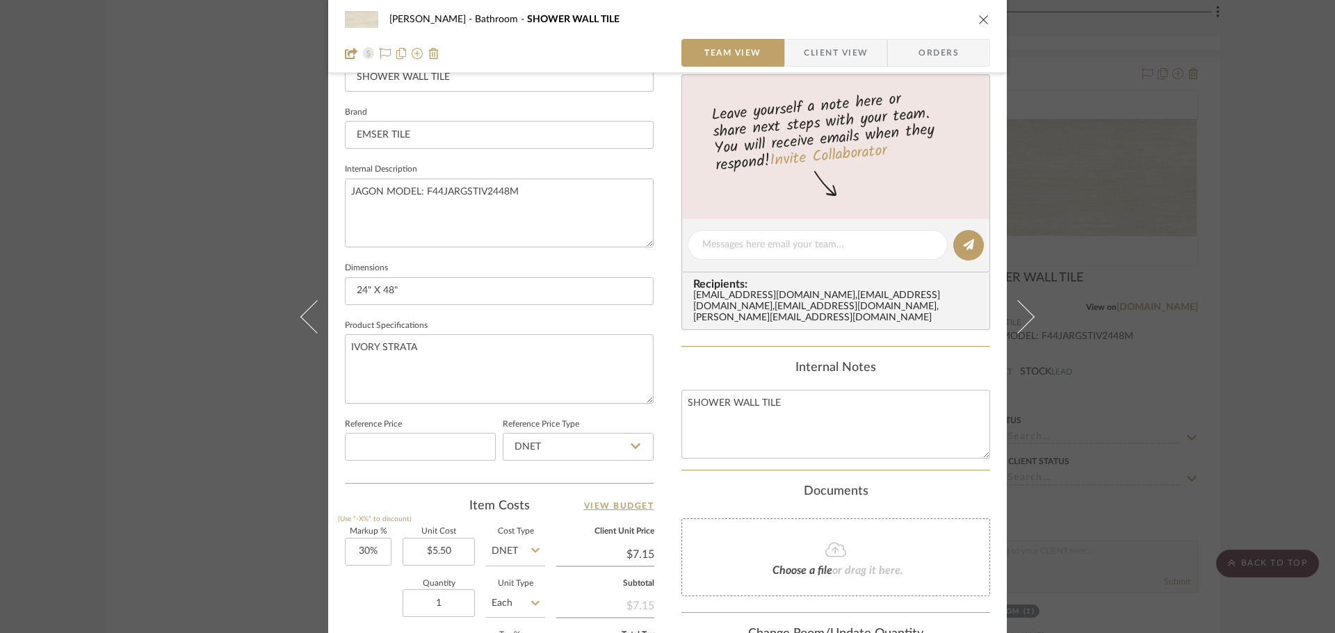
click at [978, 19] on icon "close" at bounding box center [983, 19] width 11 height 11
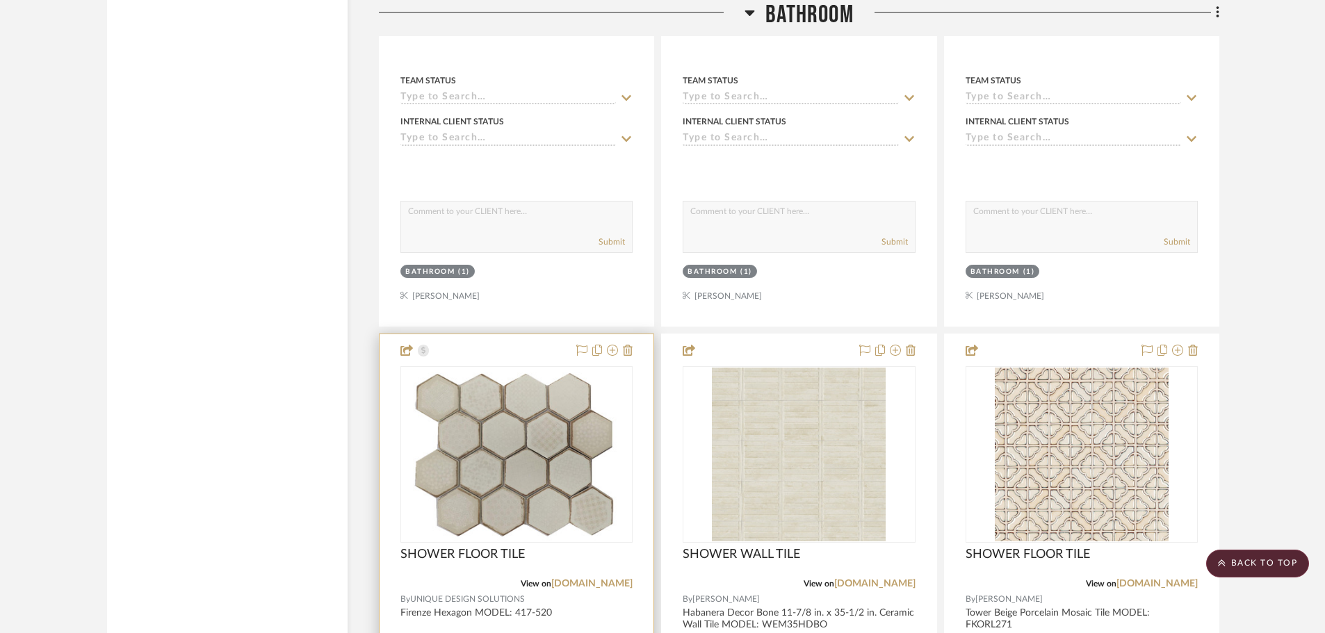
scroll to position [20157, 0]
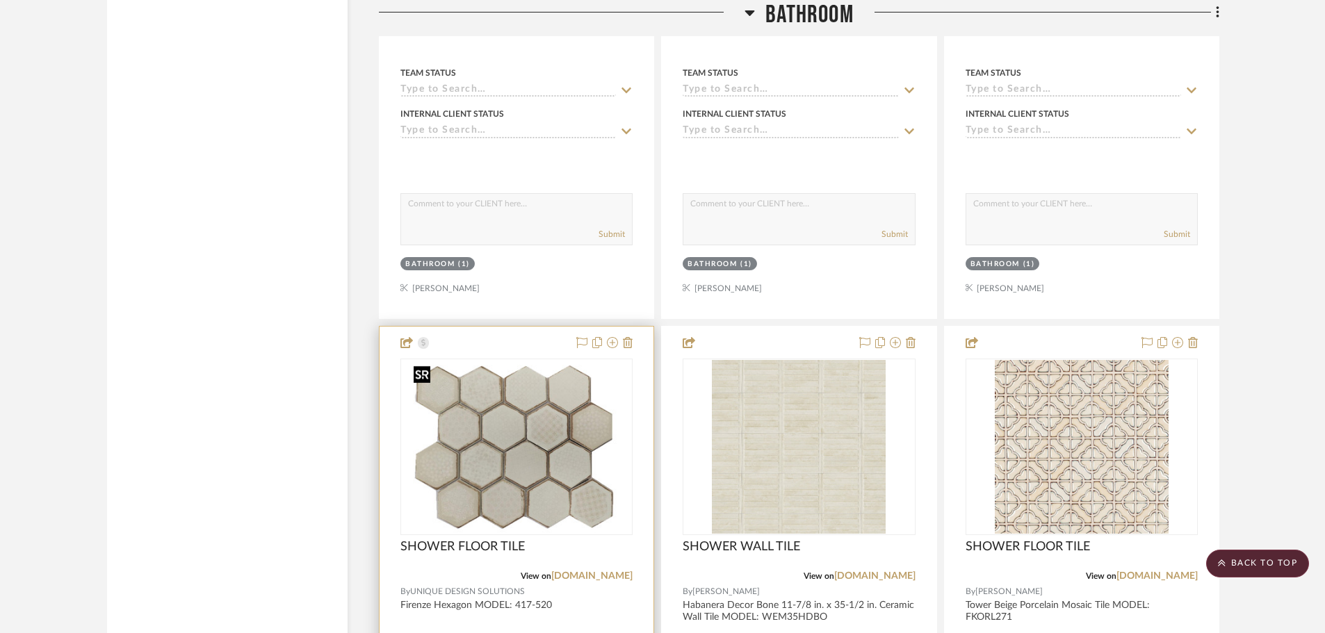
click at [551, 416] on img "0" at bounding box center [516, 447] width 216 height 174
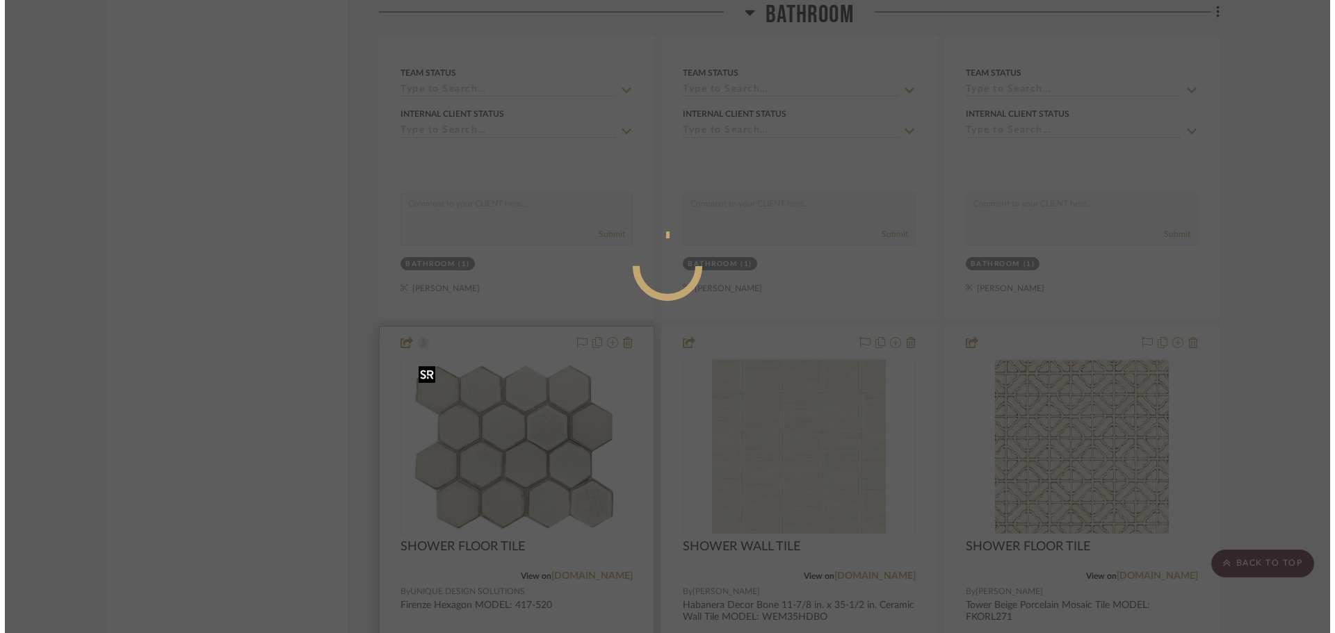
scroll to position [0, 0]
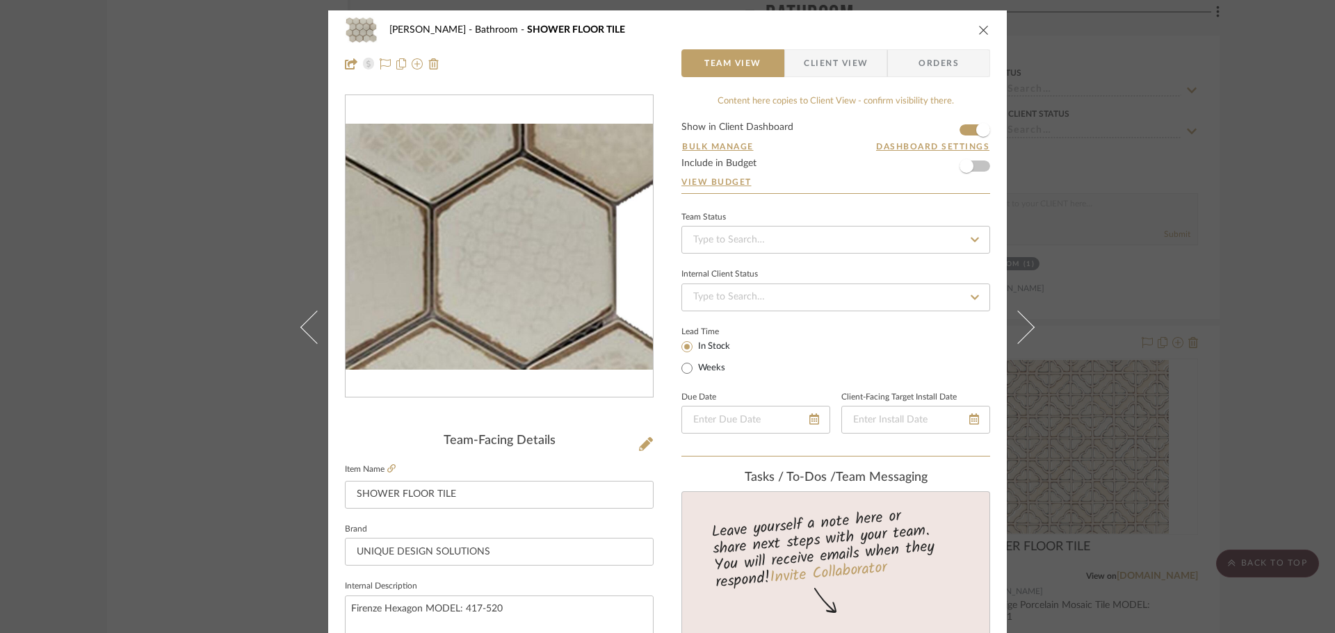
click at [562, 268] on img "0" at bounding box center [498, 247] width 307 height 247
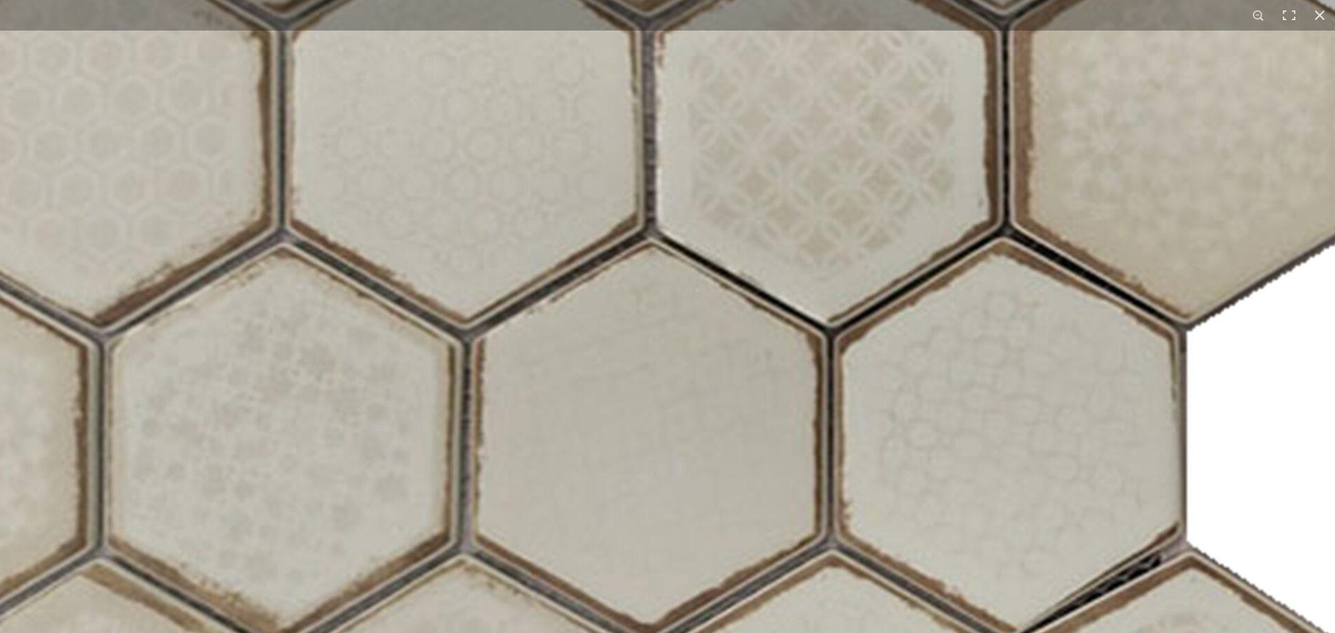
click at [885, 150] on img at bounding box center [569, 291] width 1779 height 1429
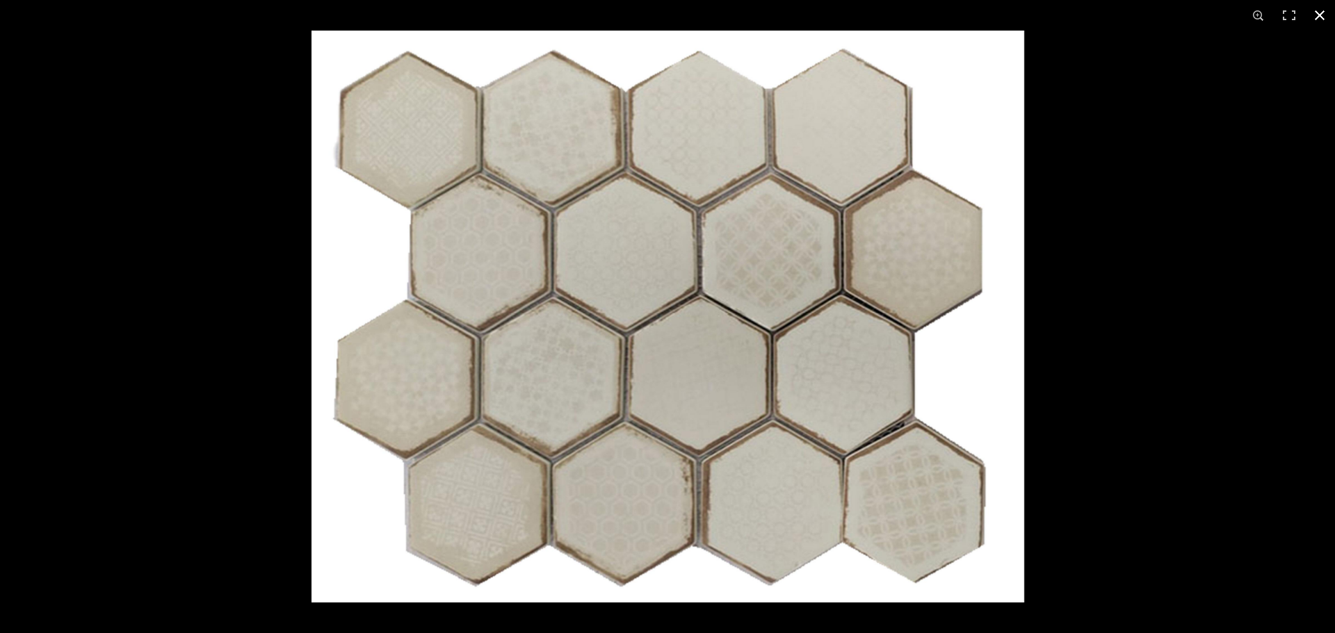
click at [1316, 18] on button at bounding box center [1319, 15] width 31 height 31
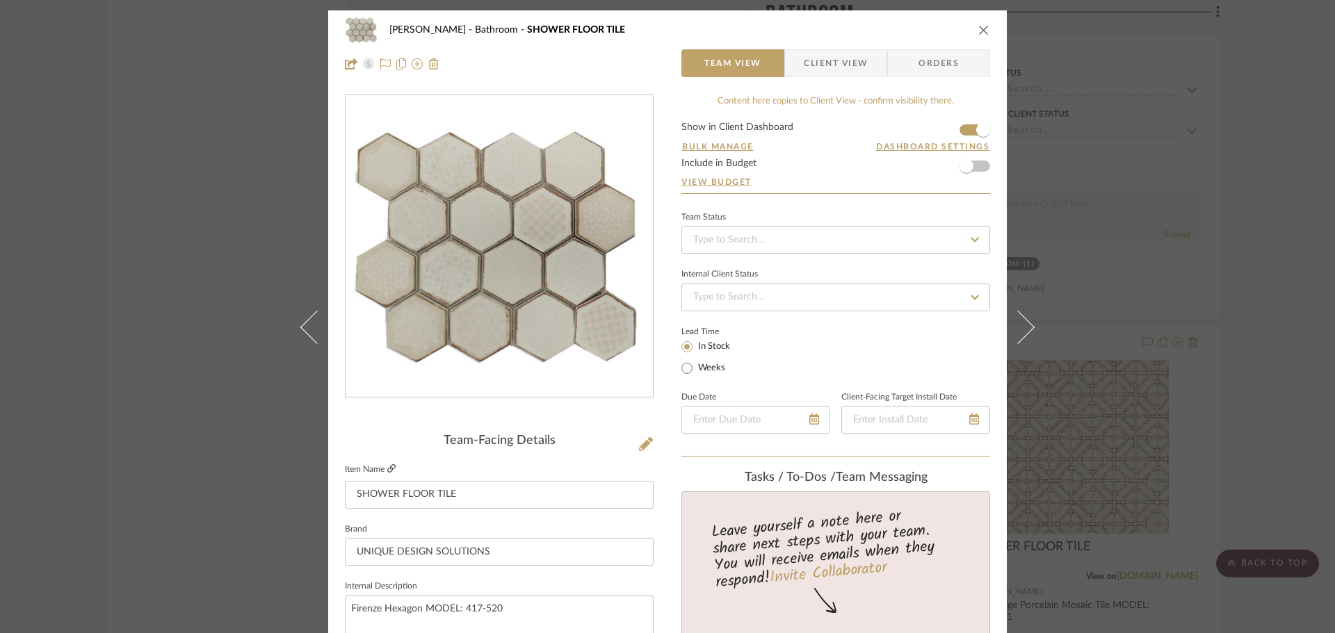
click at [387, 471] on icon at bounding box center [391, 468] width 8 height 8
click at [978, 30] on icon "close" at bounding box center [983, 29] width 11 height 11
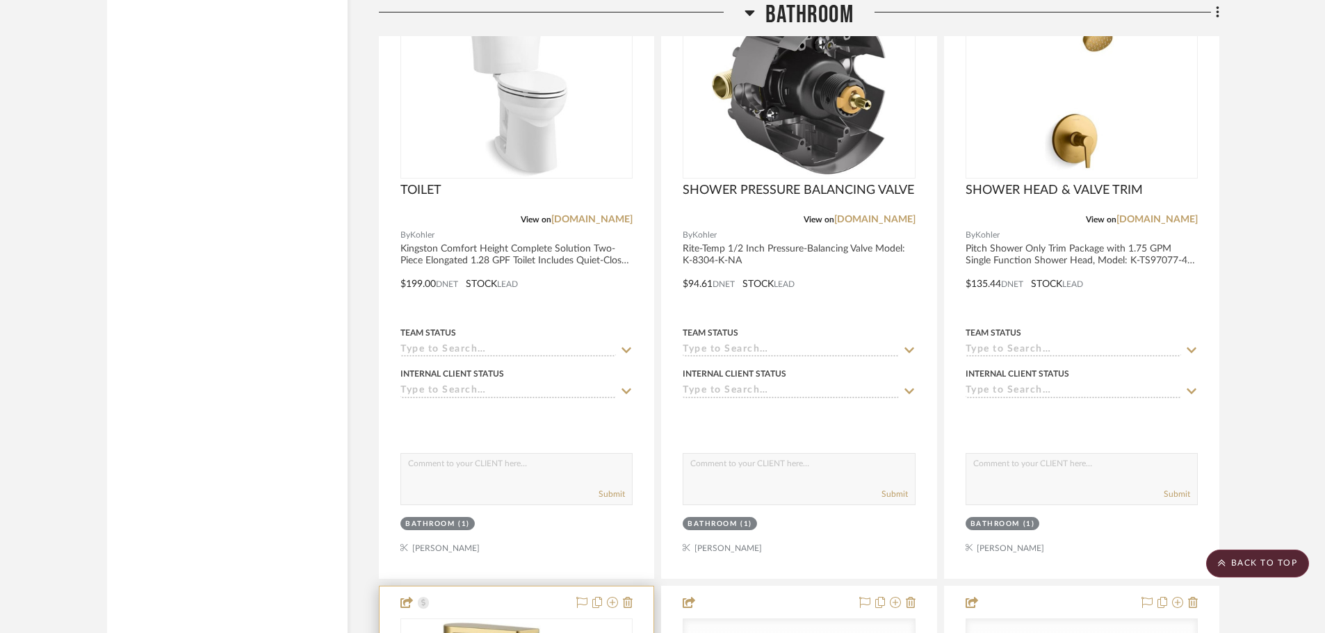
scroll to position [20783, 0]
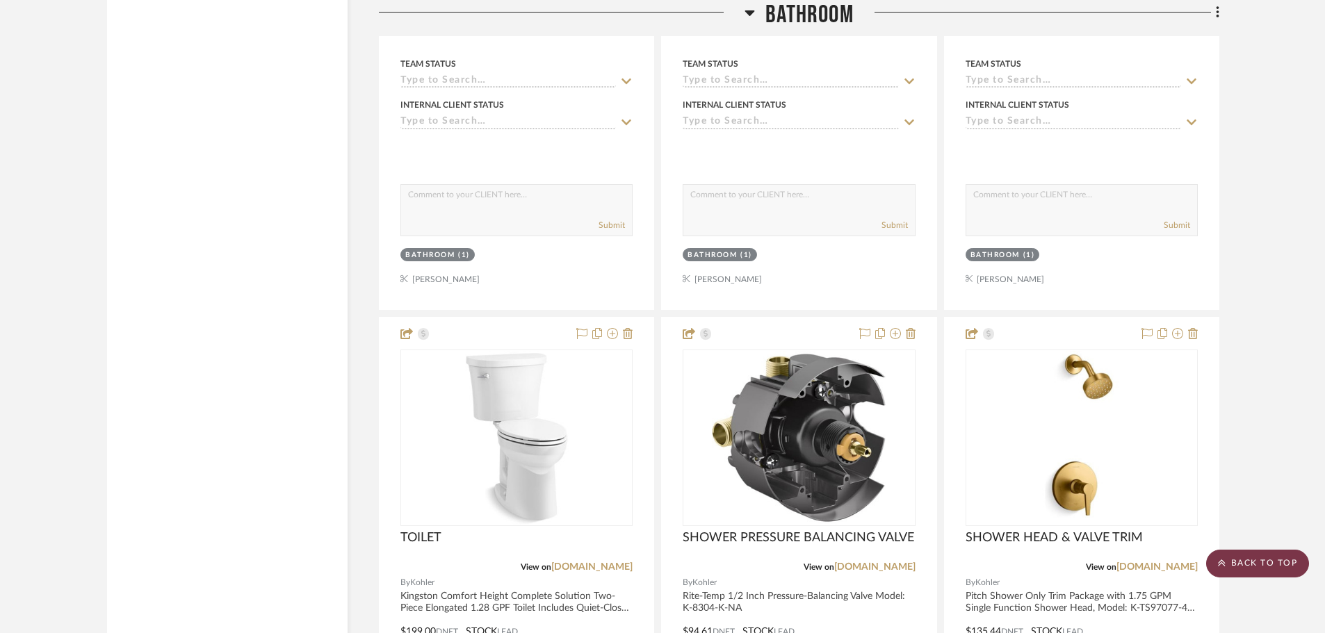
click at [1250, 562] on scroll-to-top-button "BACK TO TOP" at bounding box center [1257, 564] width 103 height 28
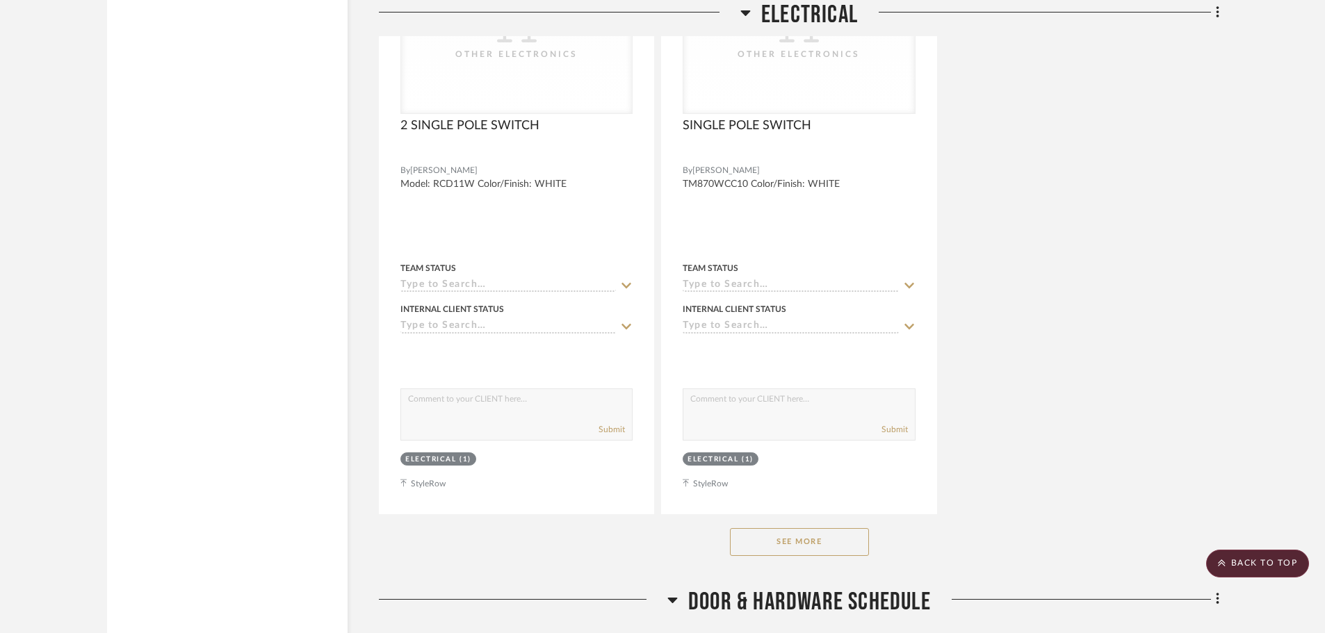
scroll to position [8550, 0]
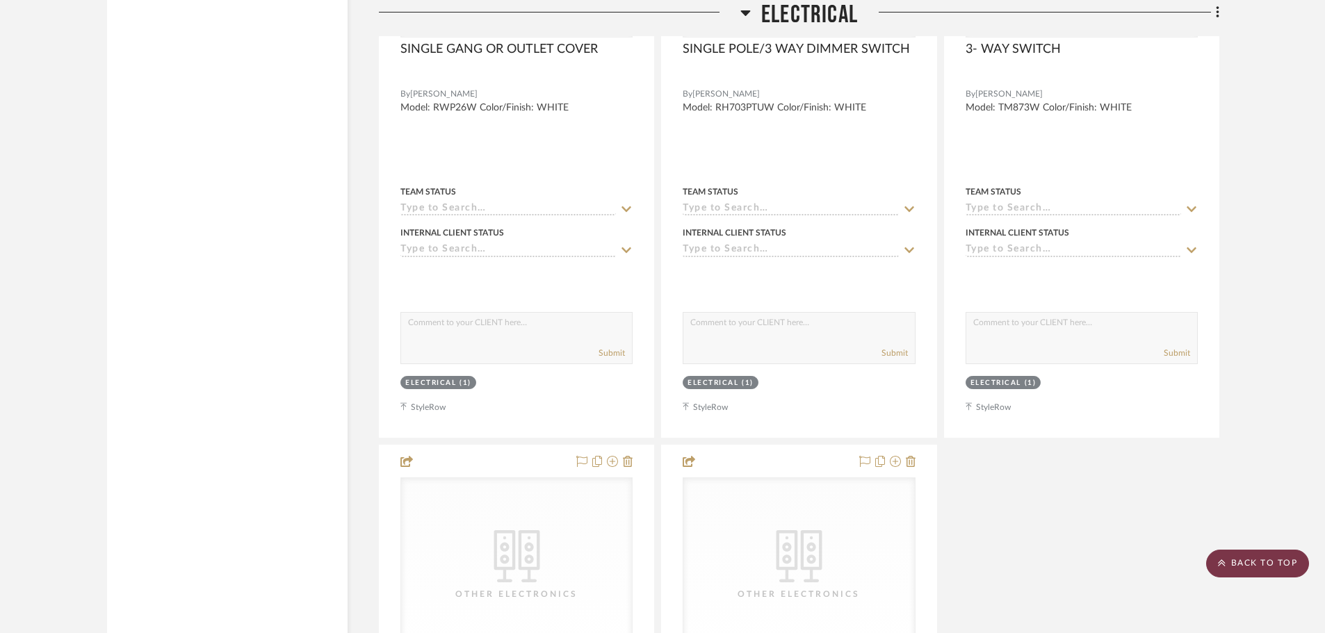
click at [1242, 566] on scroll-to-top-button "BACK TO TOP" at bounding box center [1257, 564] width 103 height 28
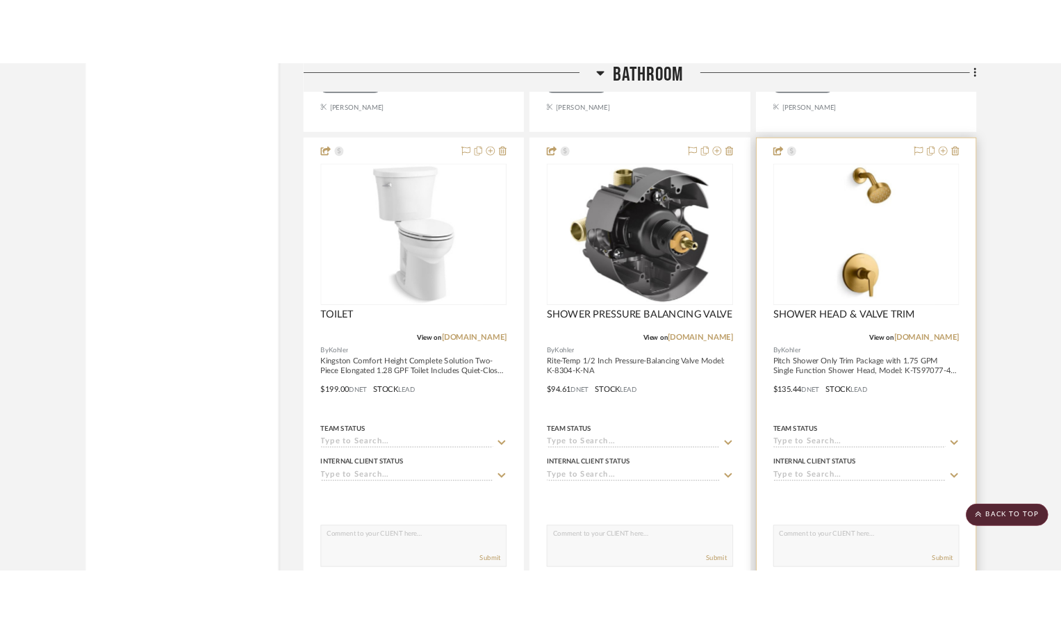
scroll to position [20922, 0]
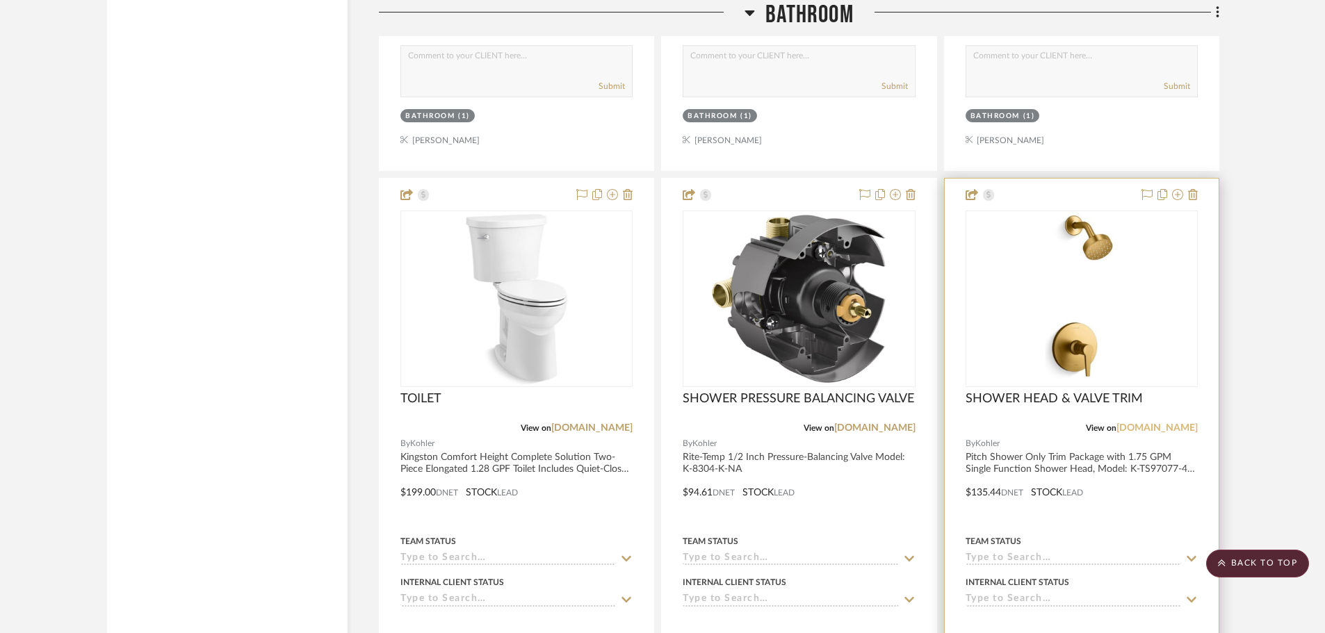
click at [1178, 429] on link "[DOMAIN_NAME]" at bounding box center [1156, 428] width 81 height 10
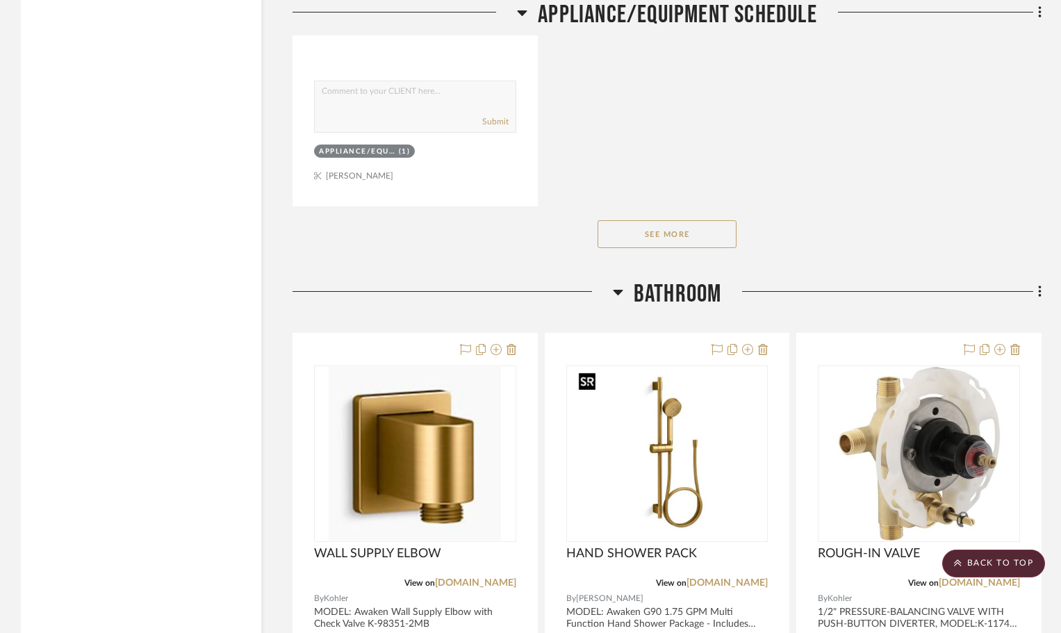
scroll to position [18281, 0]
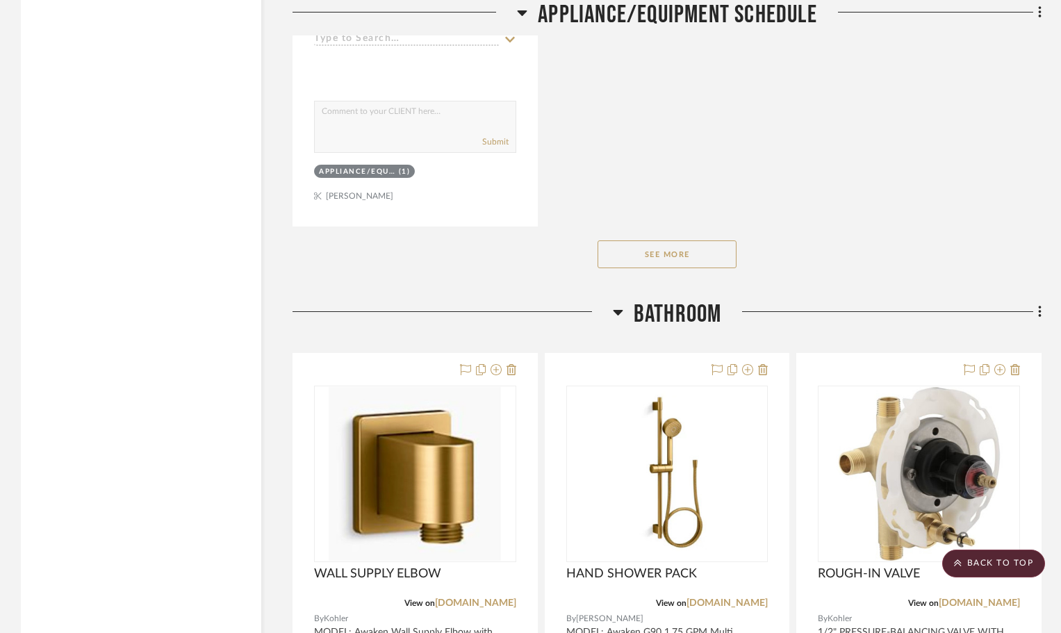
click at [715, 245] on button "See More" at bounding box center [667, 254] width 139 height 28
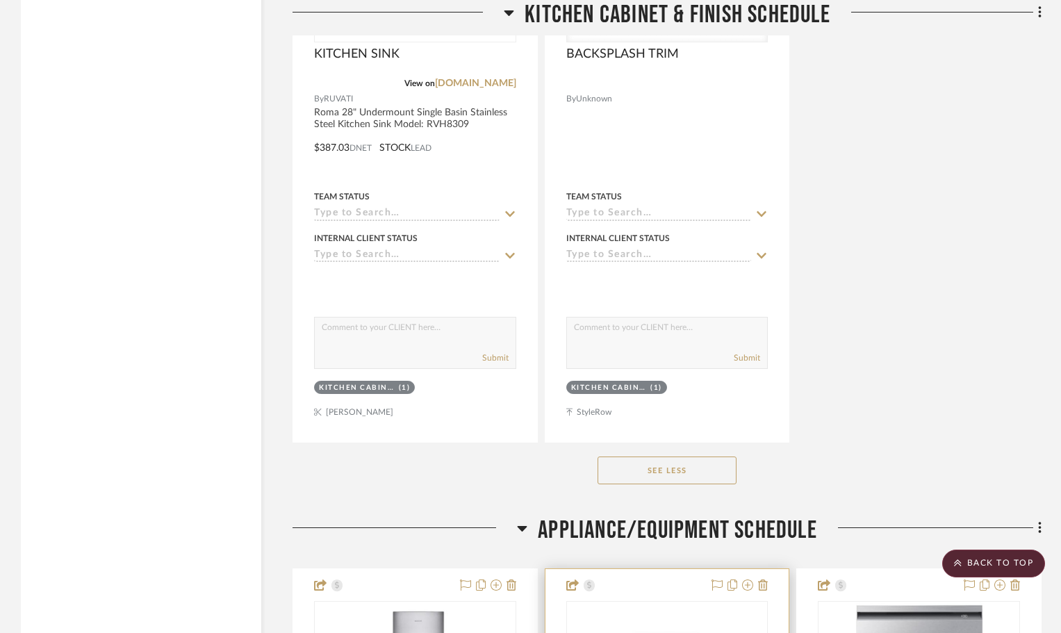
scroll to position [15917, 0]
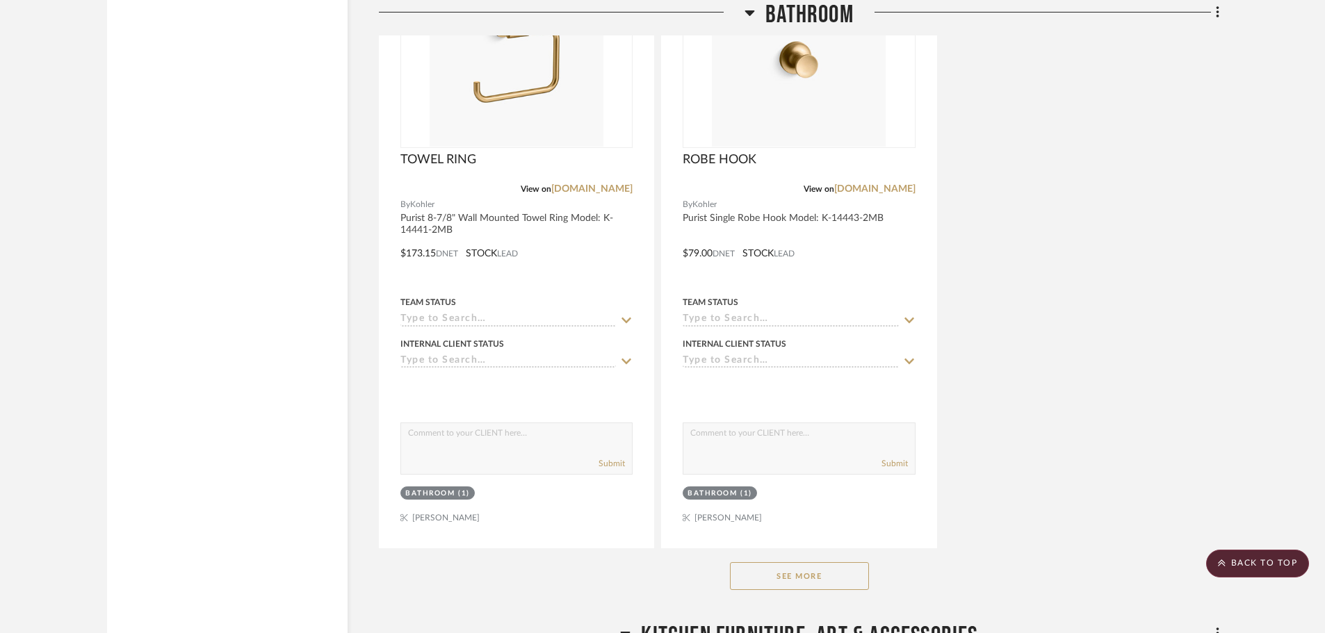
scroll to position [15753, 0]
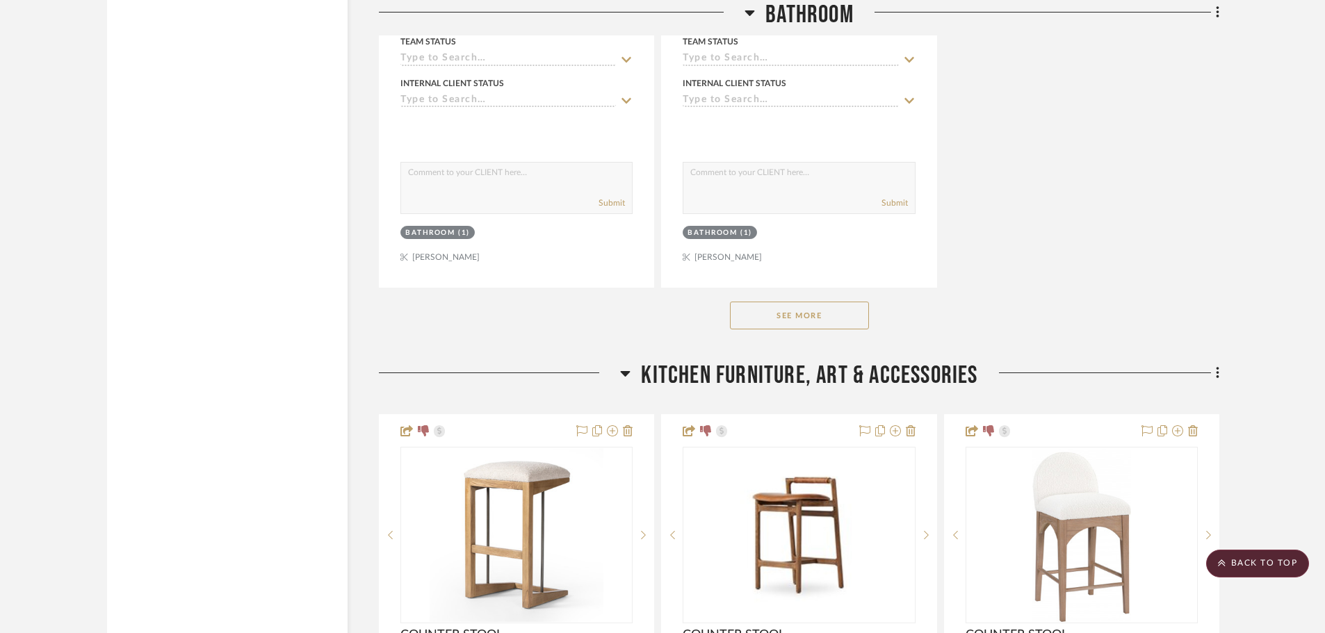
click at [810, 316] on button "See More" at bounding box center [799, 316] width 139 height 28
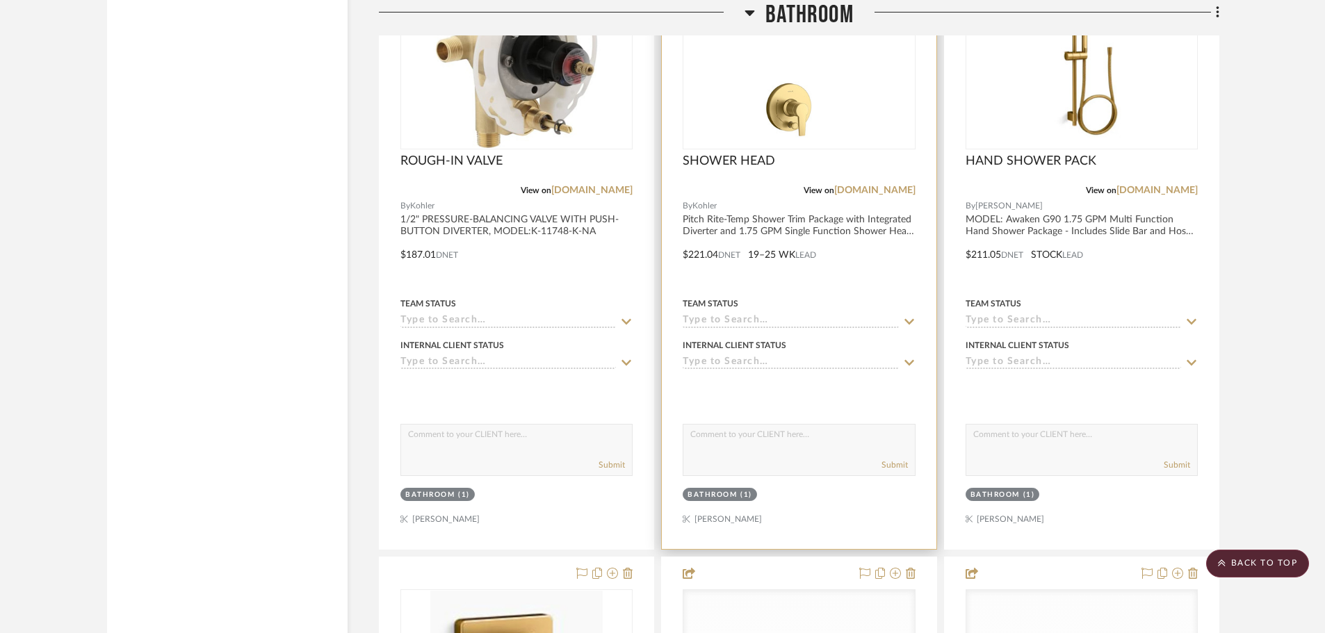
scroll to position [16724, 0]
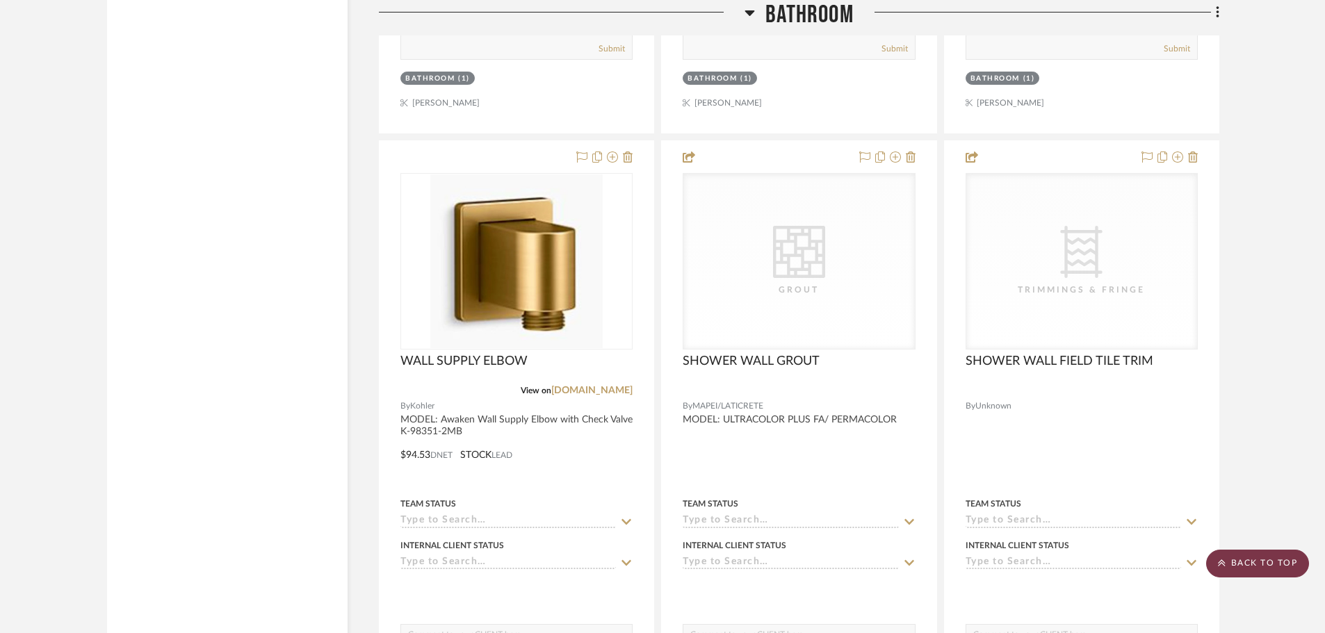
click at [1070, 551] on scroll-to-top-button "BACK TO TOP" at bounding box center [1257, 564] width 103 height 28
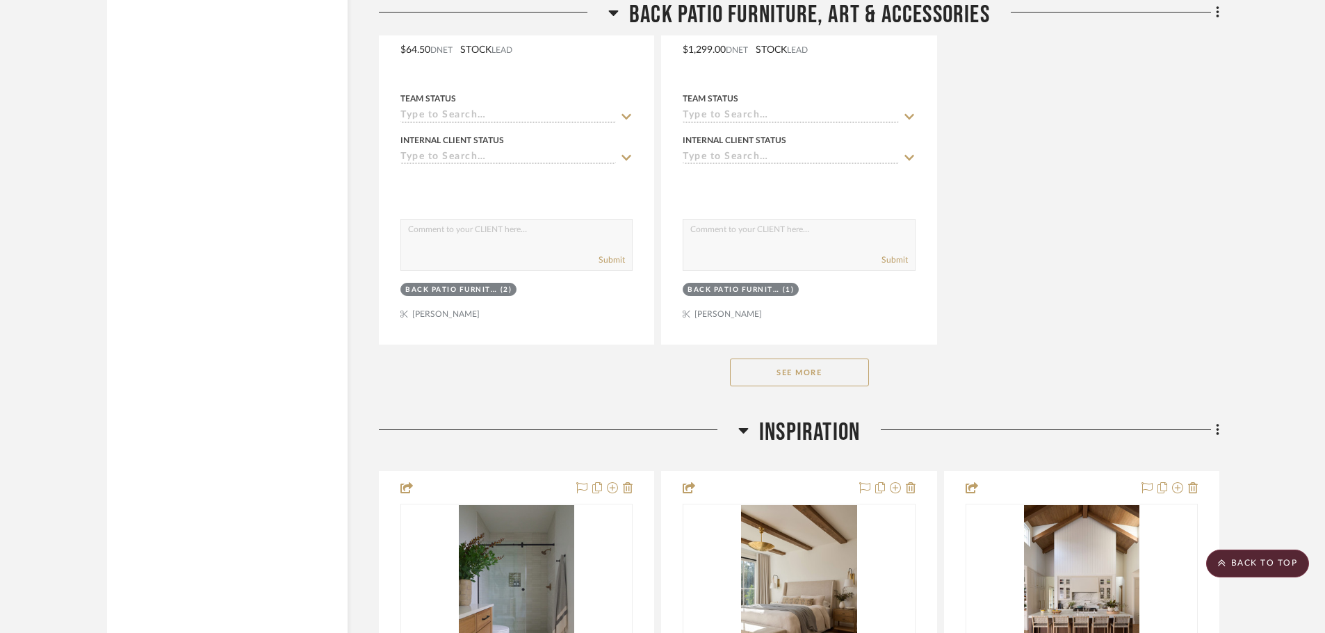
scroll to position [26045, 0]
click at [799, 362] on button "See More" at bounding box center [799, 372] width 139 height 28
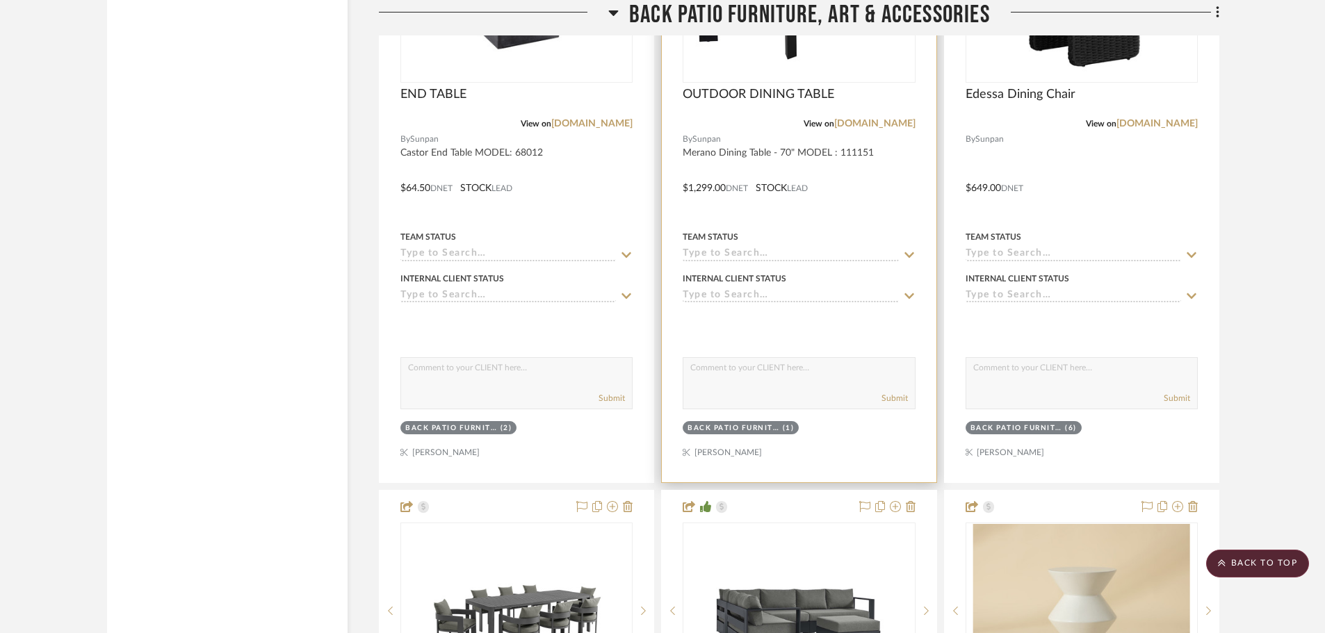
scroll to position [25559, 0]
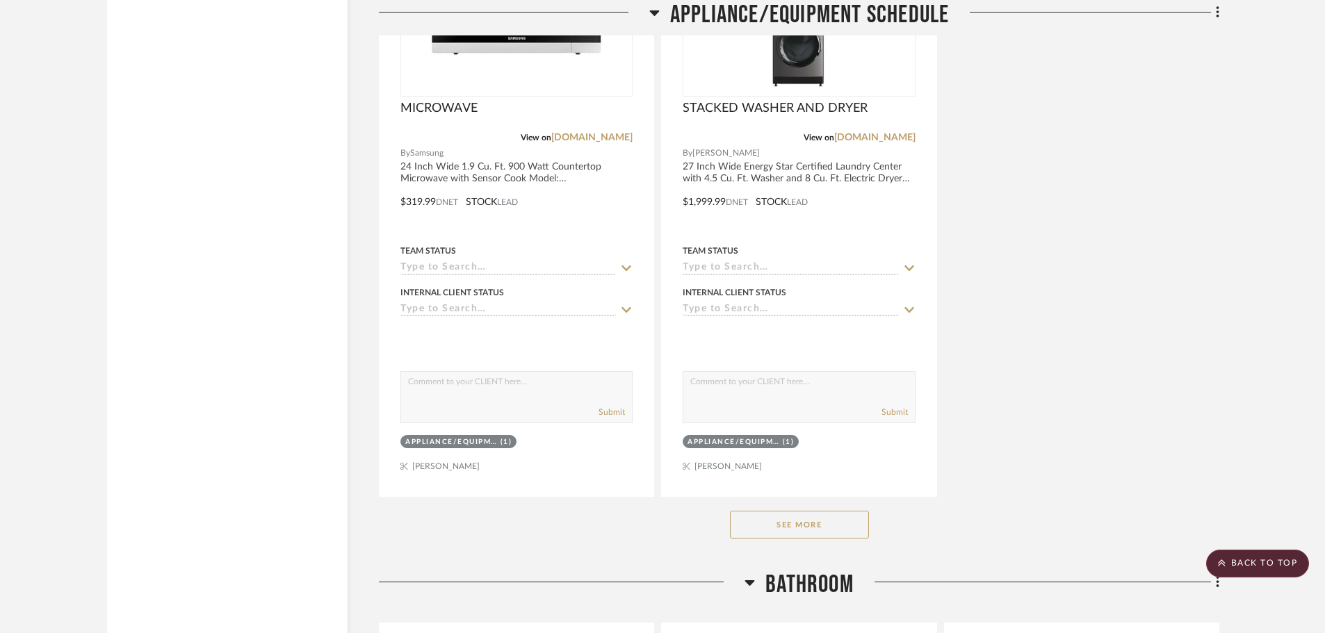
scroll to position [13923, 0]
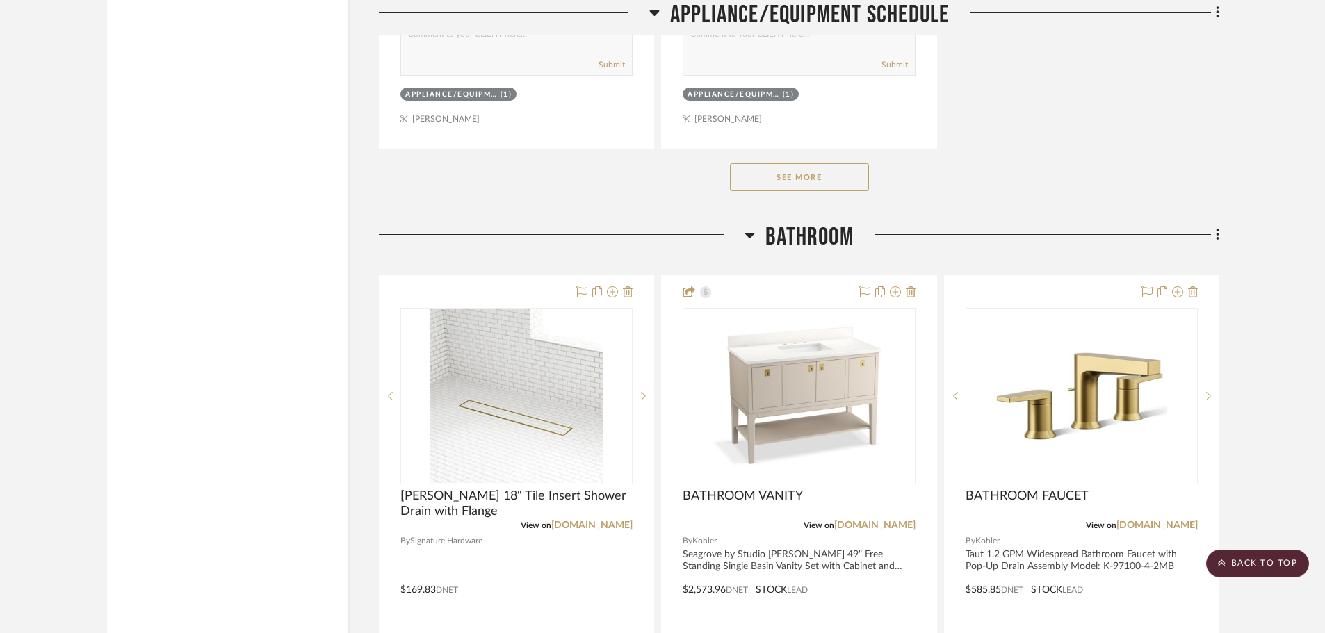
click at [777, 187] on button "See More" at bounding box center [799, 177] width 139 height 28
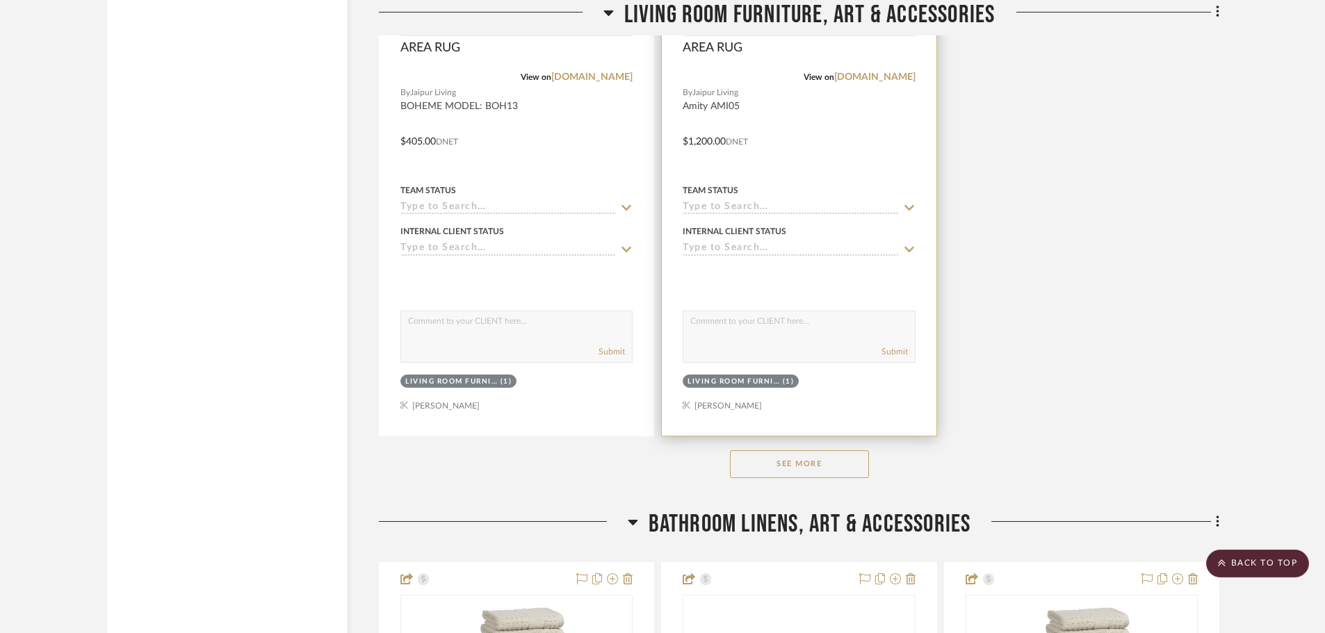
scroll to position [19067, 0]
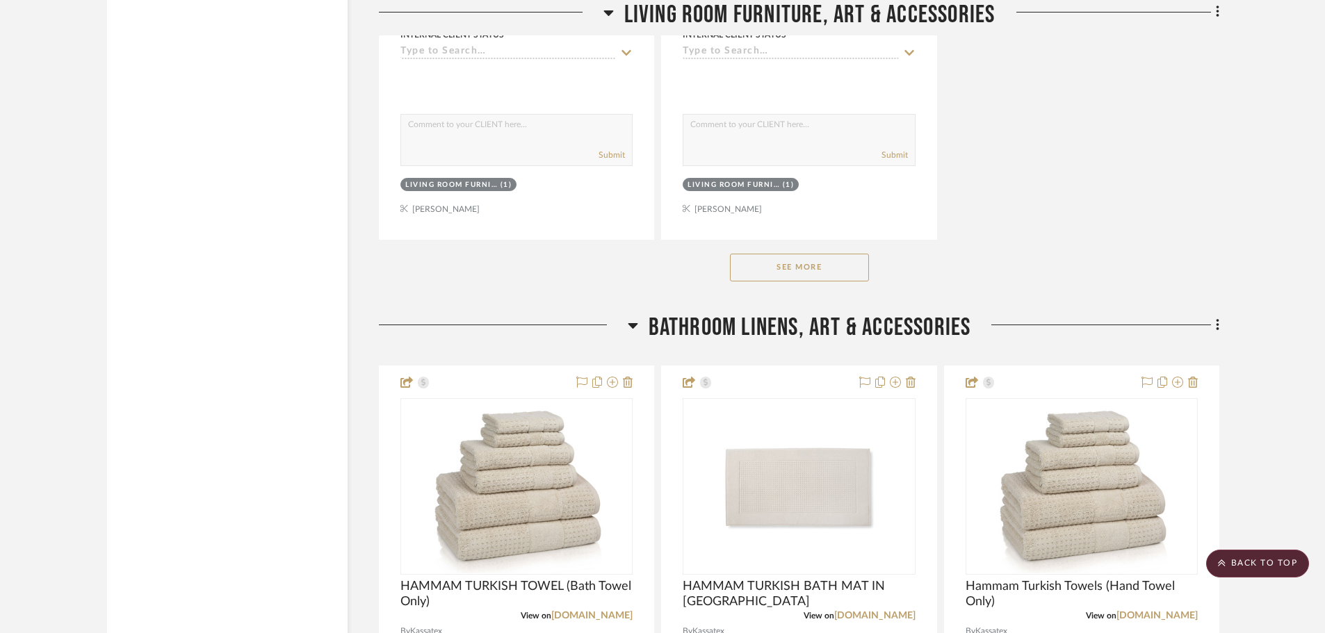
click at [804, 276] on button "See More" at bounding box center [799, 268] width 139 height 28
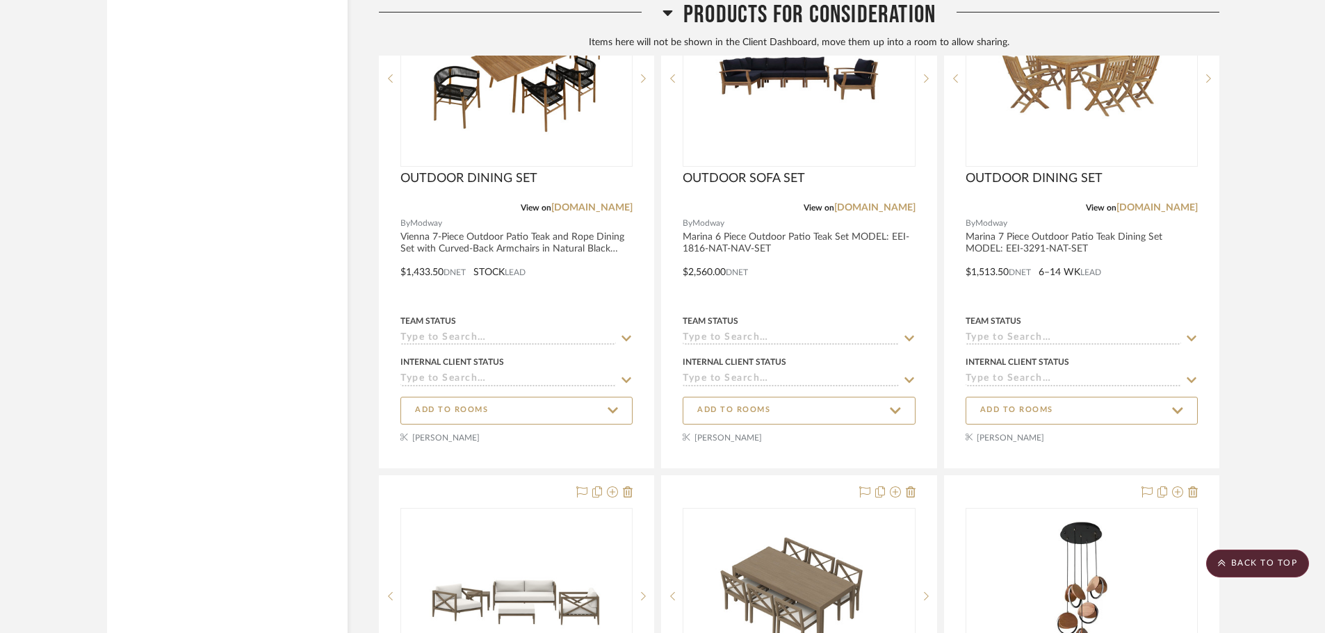
scroll to position [31161, 0]
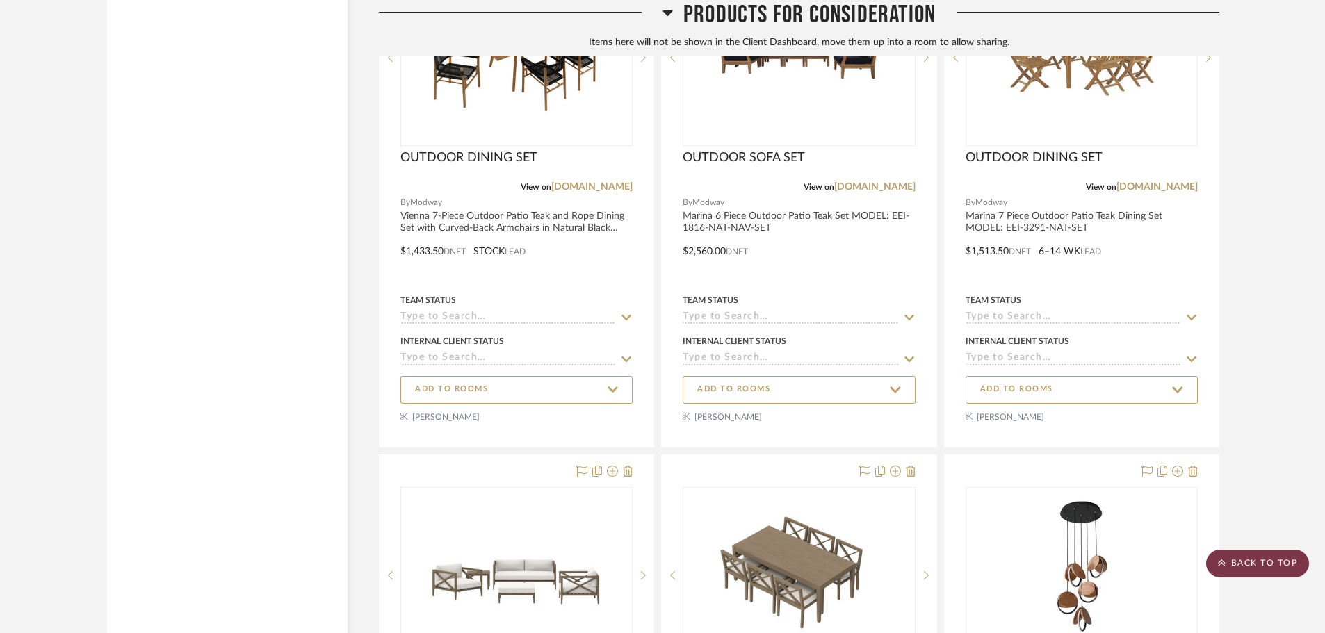
click at [1271, 560] on scroll-to-top-button "BACK TO TOP" at bounding box center [1257, 564] width 103 height 28
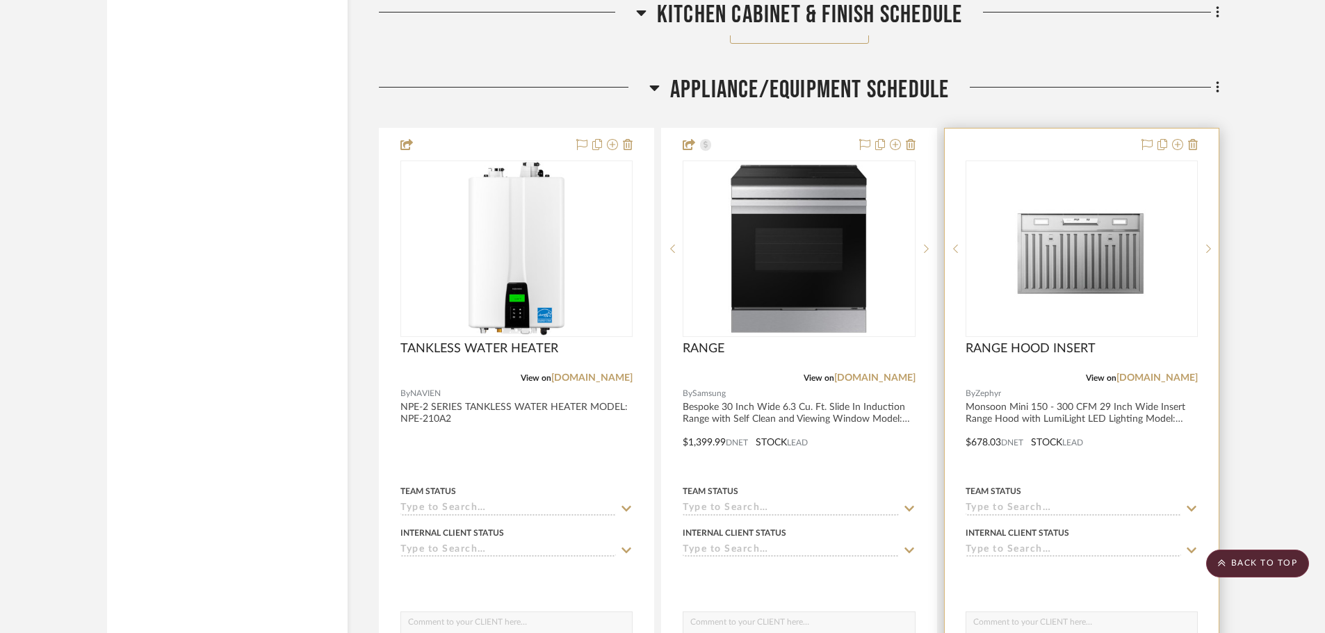
scroll to position [12094, 0]
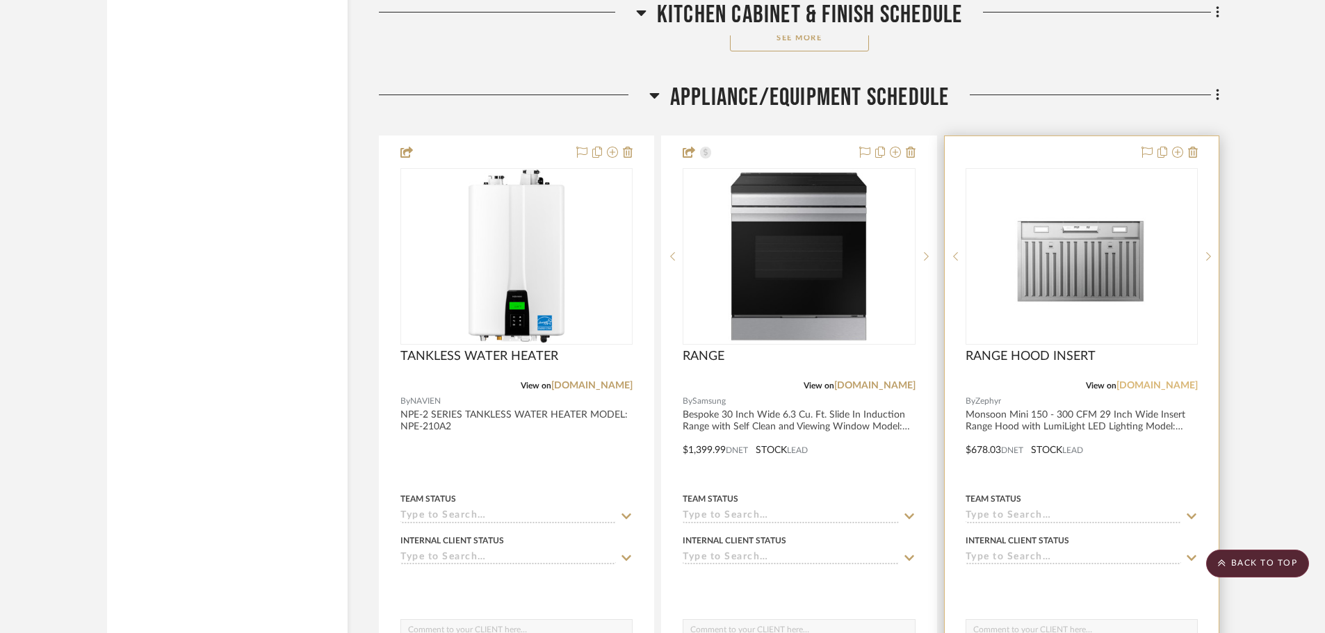
click at [1169, 385] on link "[DOMAIN_NAME]" at bounding box center [1156, 386] width 81 height 10
